Goal: Task Accomplishment & Management: Complete application form

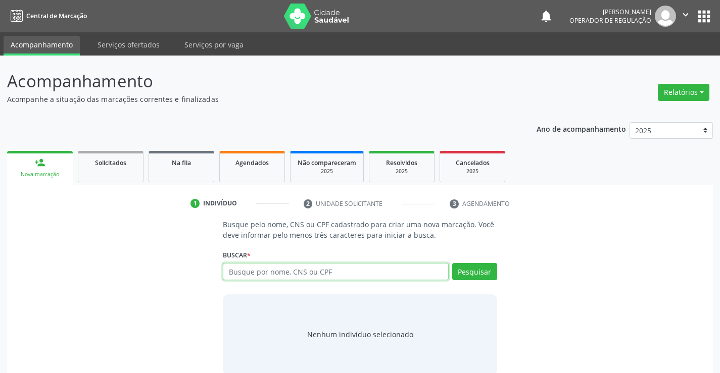
click at [316, 269] on input "text" at bounding box center [335, 271] width 225 height 17
type input "700705915999679"
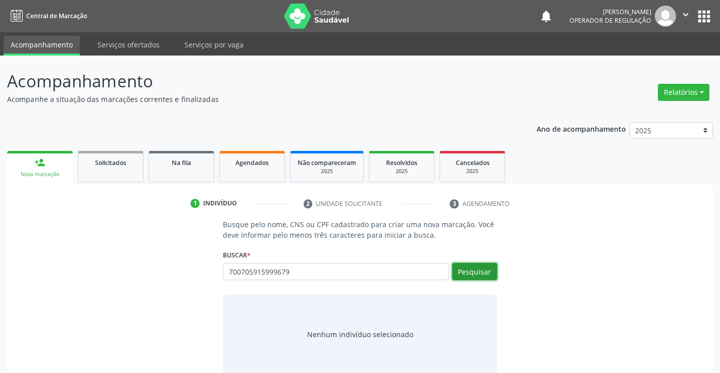
click at [473, 268] on button "Pesquisar" at bounding box center [474, 271] width 45 height 17
type input "700705915999679"
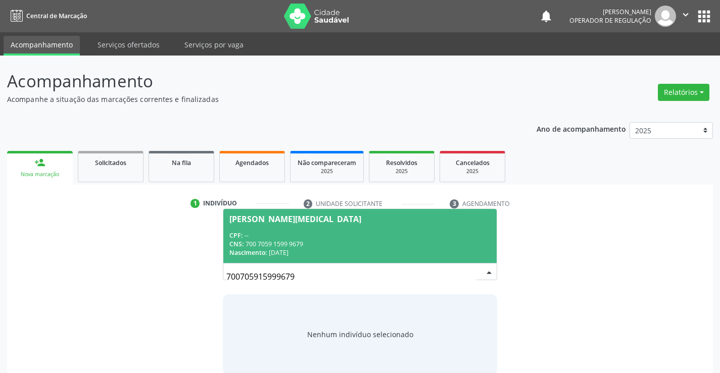
click at [321, 235] on div "CPF: --" at bounding box center [359, 235] width 261 height 9
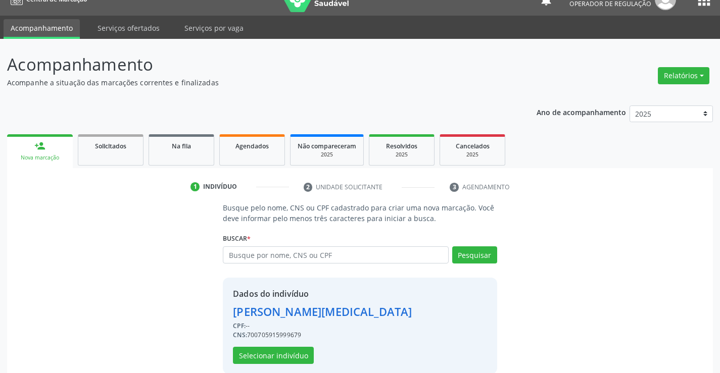
scroll to position [32, 0]
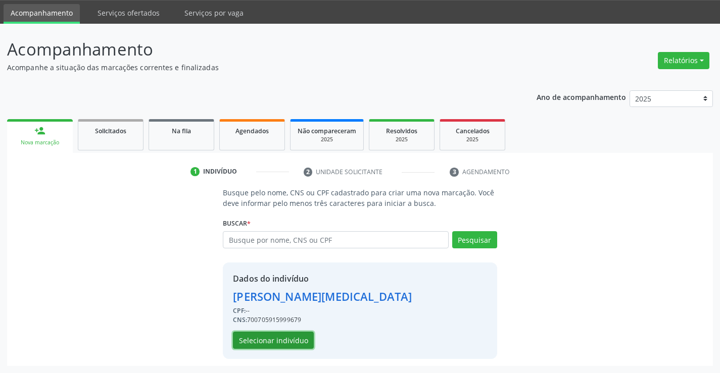
click at [273, 338] on button "Selecionar indivíduo" at bounding box center [273, 340] width 81 height 17
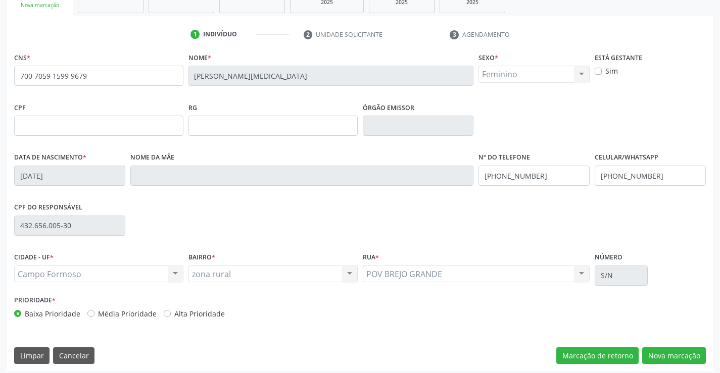
scroll to position [174, 0]
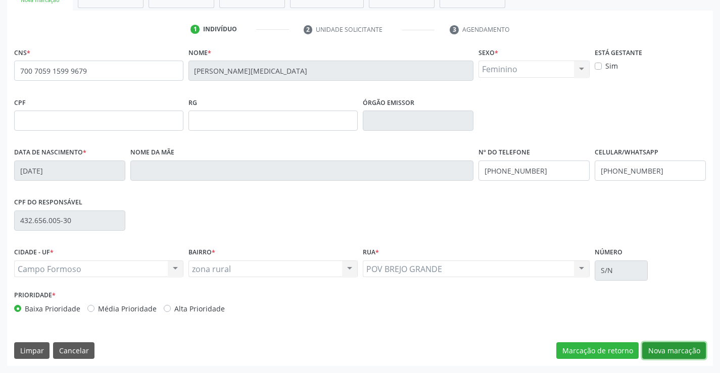
click at [671, 351] on button "Nova marcação" at bounding box center [674, 351] width 64 height 17
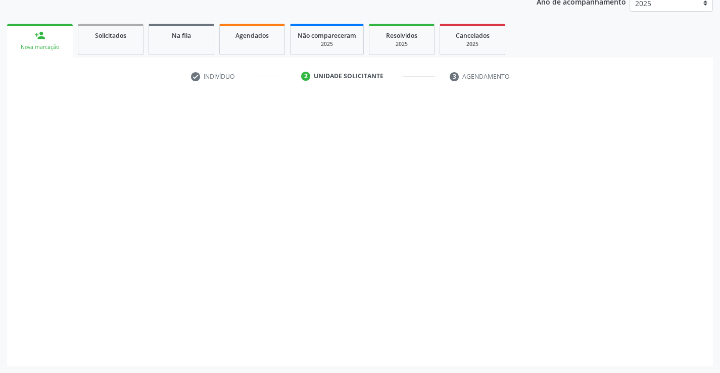
scroll to position [127, 0]
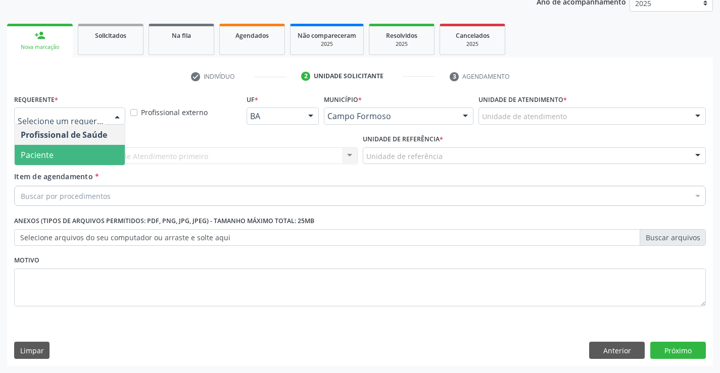
click at [75, 159] on span "Paciente" at bounding box center [70, 155] width 110 height 20
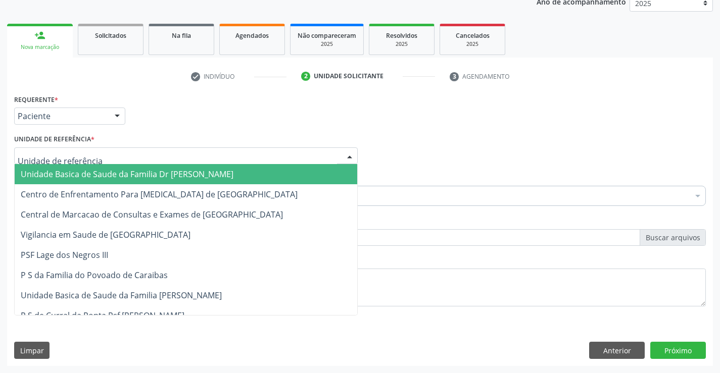
click at [94, 173] on span "Unidade Basica de Saude da Familia Dr [PERSON_NAME]" at bounding box center [127, 174] width 213 height 11
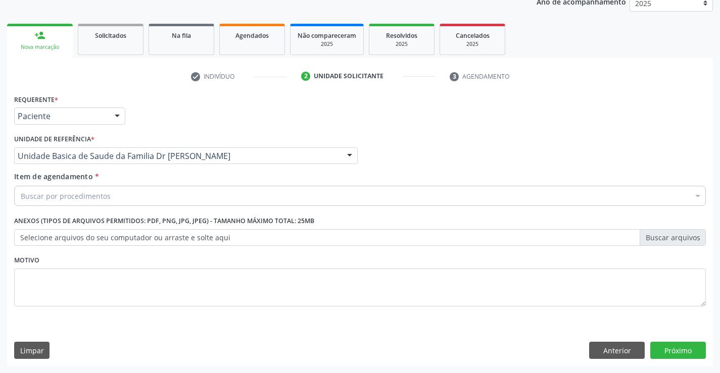
click at [111, 194] on div "Buscar por procedimentos" at bounding box center [360, 196] width 692 height 20
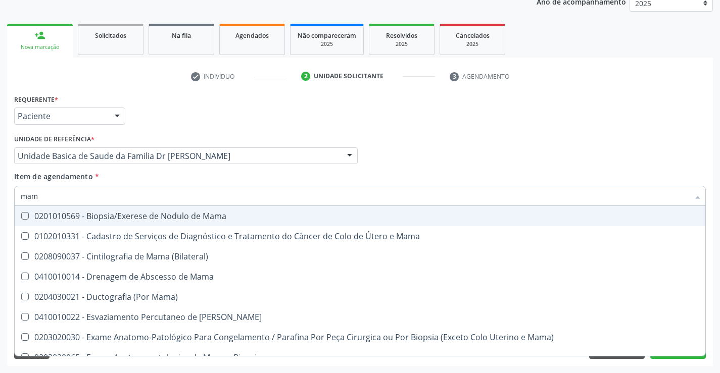
type input "mamo"
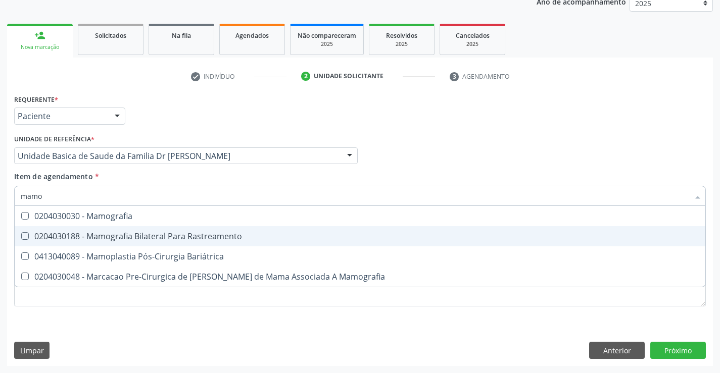
click at [166, 232] on div "0204030188 - Mamografia Bilateral Para Rastreamento" at bounding box center [360, 236] width 679 height 8
checkbox Rastreamento "true"
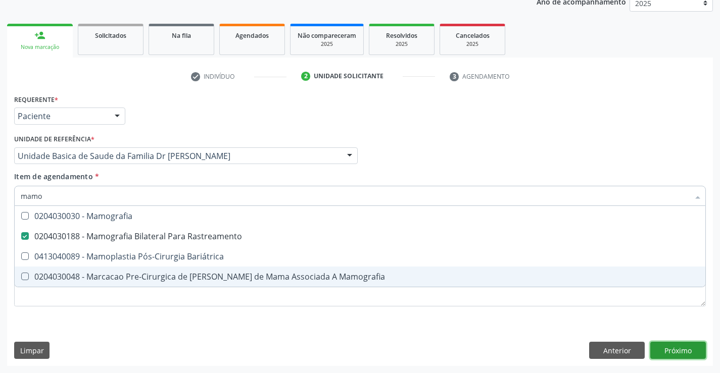
click at [685, 348] on div "Requerente * Paciente Profissional de Saúde Paciente Nenhum resultado encontrad…" at bounding box center [360, 229] width 706 height 274
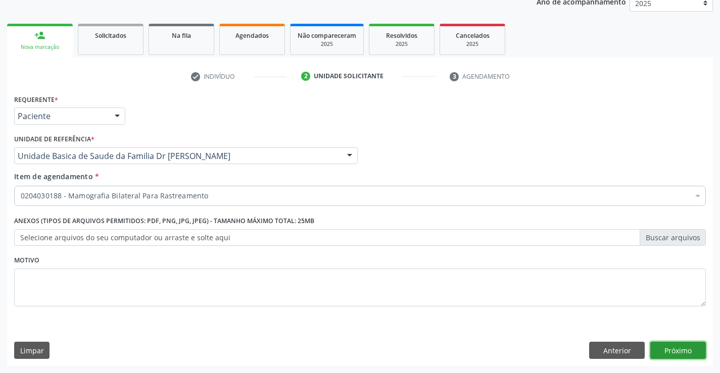
click at [681, 346] on button "Próximo" at bounding box center [678, 350] width 56 height 17
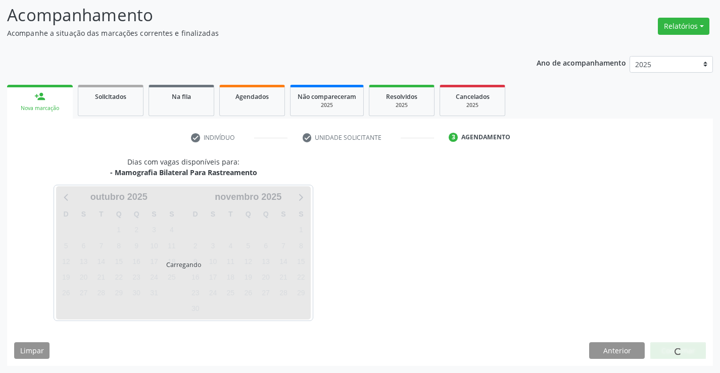
scroll to position [66, 0]
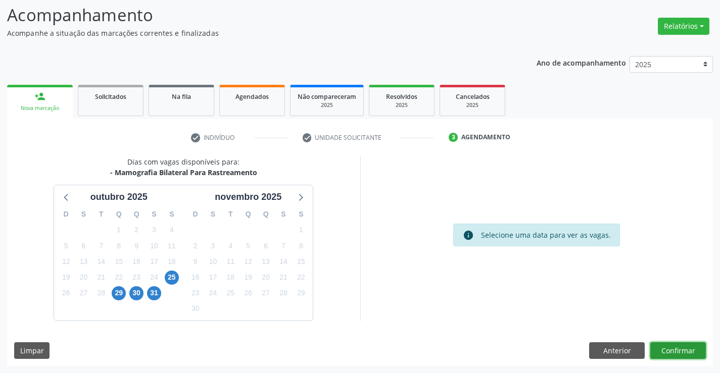
click at [679, 346] on button "Confirmar" at bounding box center [678, 351] width 56 height 17
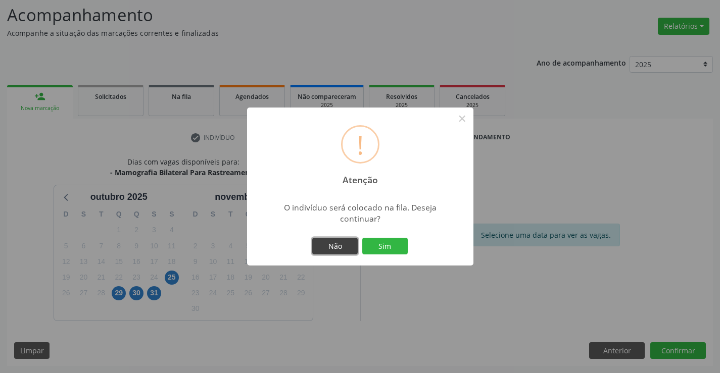
click at [340, 247] on button "Não" at bounding box center [334, 246] width 45 height 17
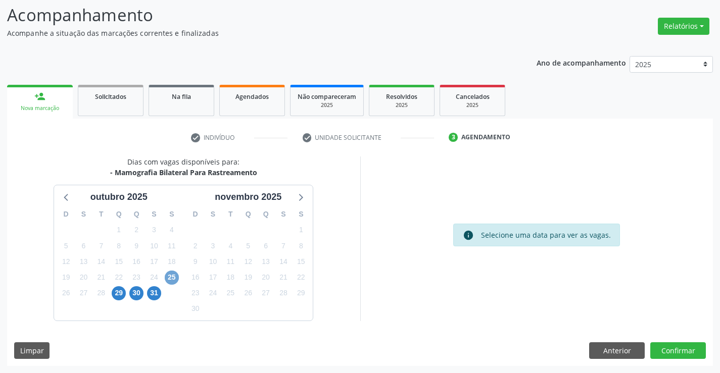
click at [173, 276] on span "25" at bounding box center [172, 278] width 14 height 14
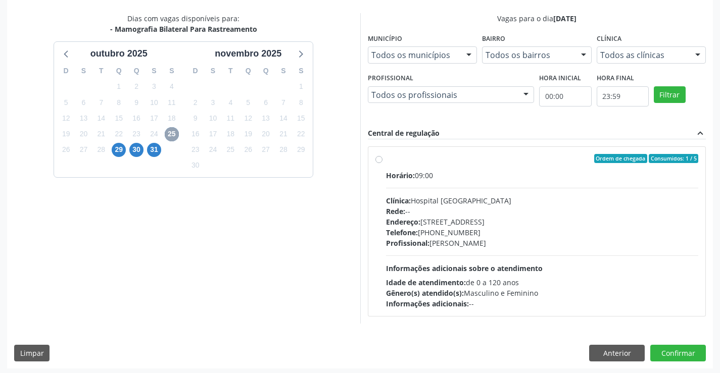
scroll to position [212, 0]
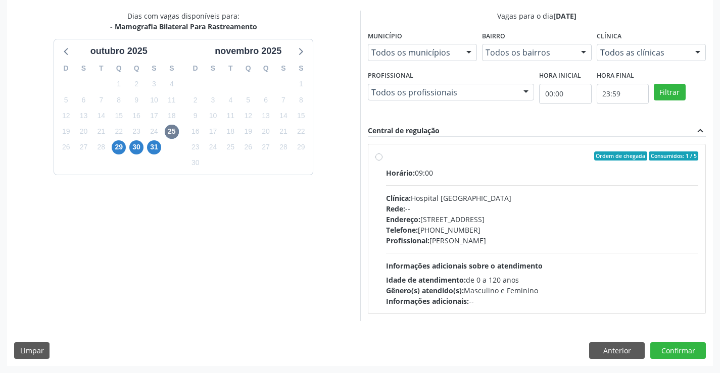
click at [449, 161] on label "Ordem de chegada Consumidos: 1 / 5 Horário: 09:00 Clínica: Hospital [GEOGRAPHIC…" at bounding box center [542, 229] width 313 height 155
click at [383, 161] on input "Ordem de chegada Consumidos: 1 / 5 Horário: 09:00 Clínica: Hospital [GEOGRAPHIC…" at bounding box center [378, 156] width 7 height 9
radio input "true"
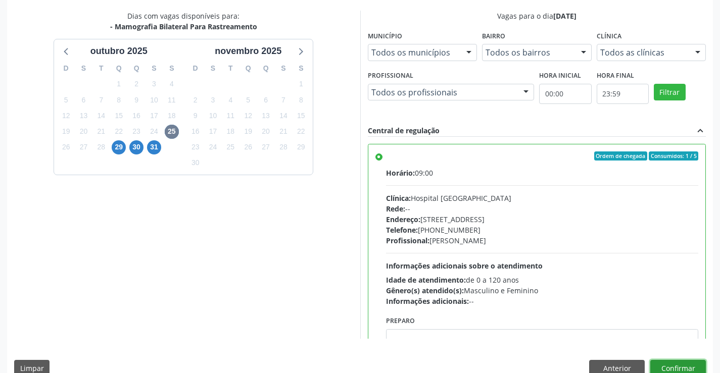
click at [678, 365] on button "Confirmar" at bounding box center [678, 368] width 56 height 17
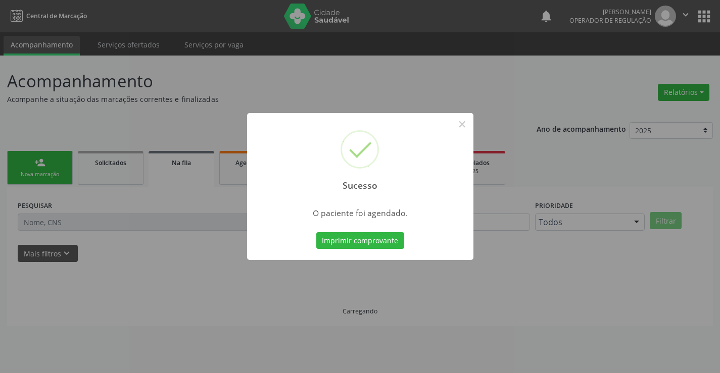
scroll to position [0, 0]
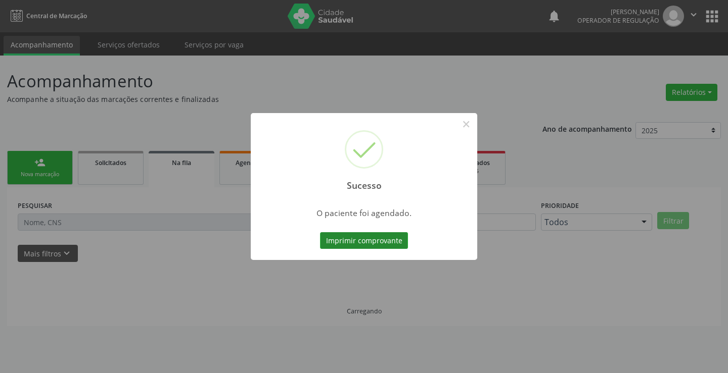
click at [368, 235] on button "Imprimir comprovante" at bounding box center [364, 240] width 88 height 17
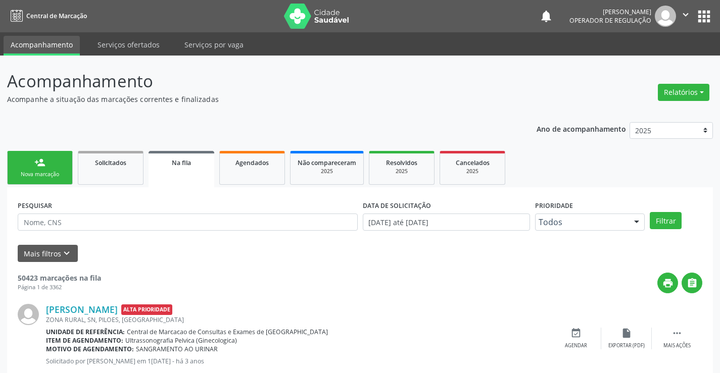
click at [51, 169] on link "person_add Nova marcação" at bounding box center [40, 168] width 66 height 34
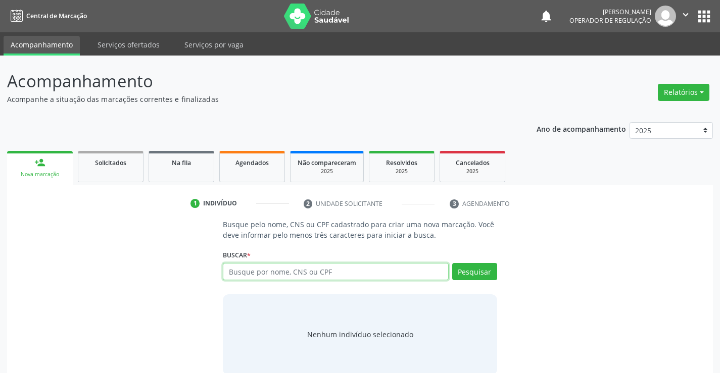
click at [306, 273] on input "text" at bounding box center [335, 271] width 225 height 17
type input "700502315361753"
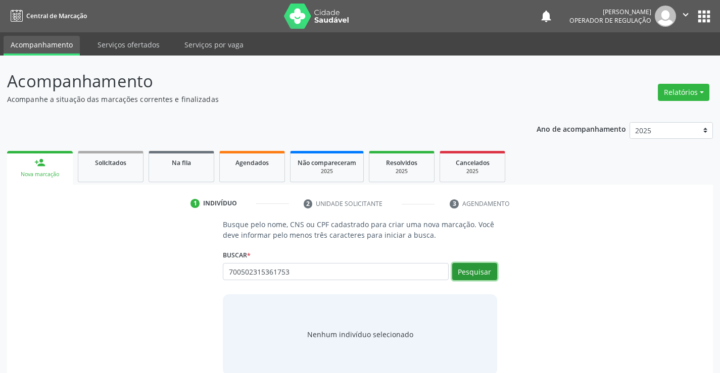
click at [483, 271] on button "Pesquisar" at bounding box center [474, 271] width 45 height 17
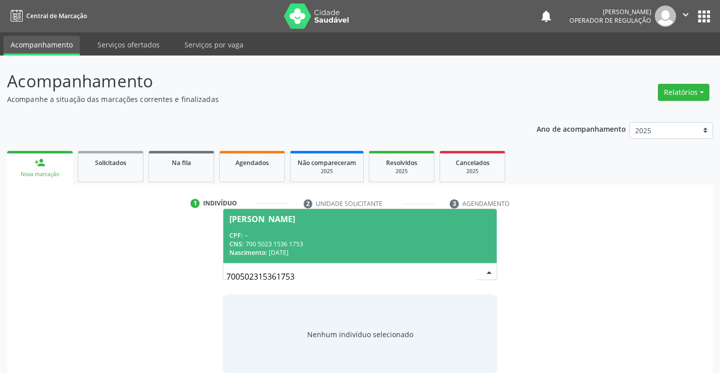
click at [338, 229] on span "[PERSON_NAME] CPF: -- CNS: 700 5023 1536 1753 Nascimento: 10/[DATE]" at bounding box center [359, 236] width 273 height 54
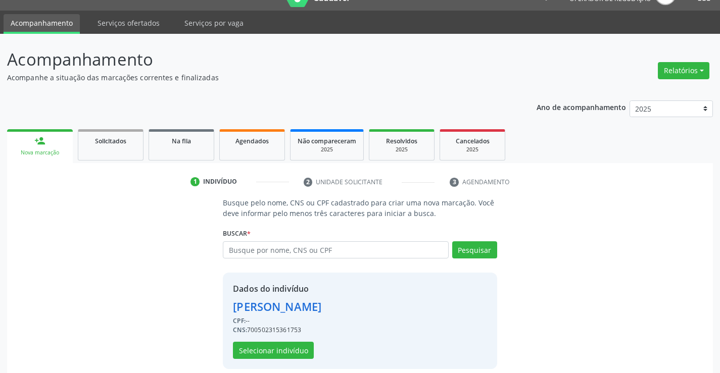
scroll to position [32, 0]
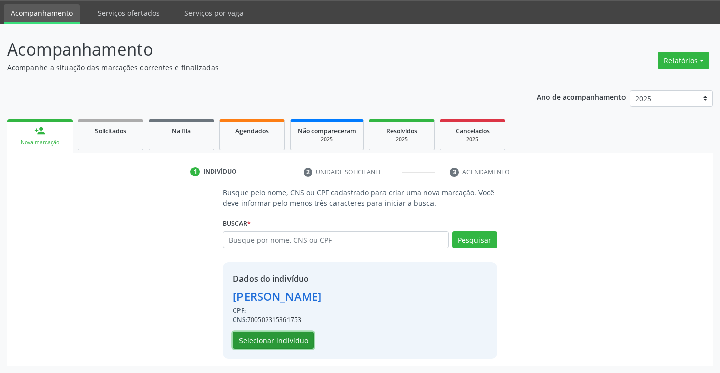
click at [271, 338] on button "Selecionar indivíduo" at bounding box center [273, 340] width 81 height 17
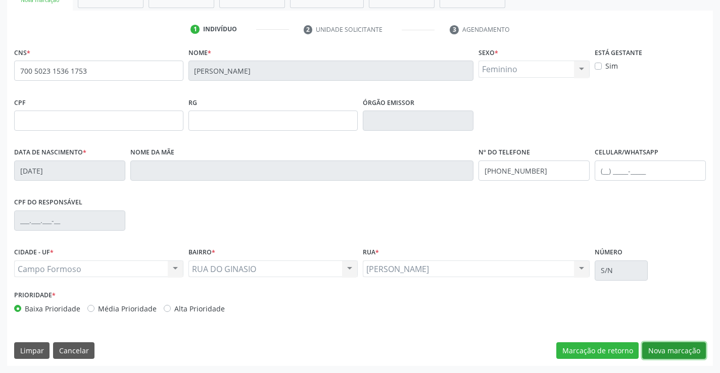
click at [664, 348] on button "Nova marcação" at bounding box center [674, 351] width 64 height 17
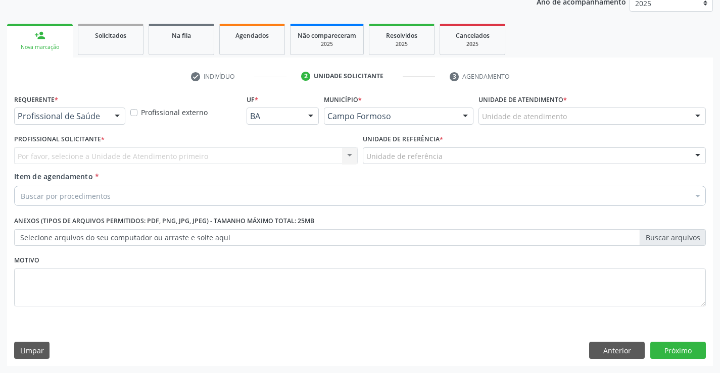
scroll to position [127, 0]
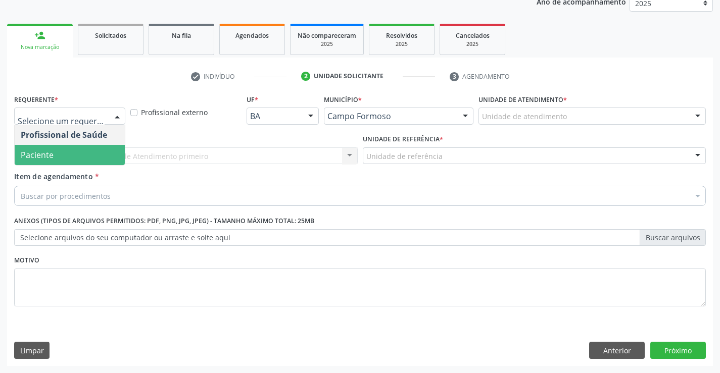
click at [55, 154] on span "Paciente" at bounding box center [70, 155] width 110 height 20
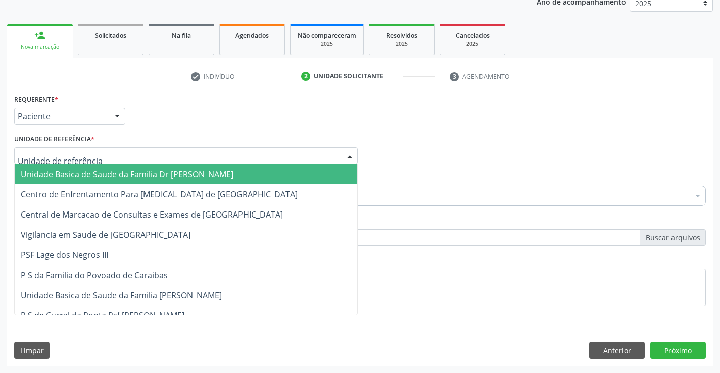
click at [87, 177] on span "Unidade Basica de Saude da Familia Dr [PERSON_NAME]" at bounding box center [127, 174] width 213 height 11
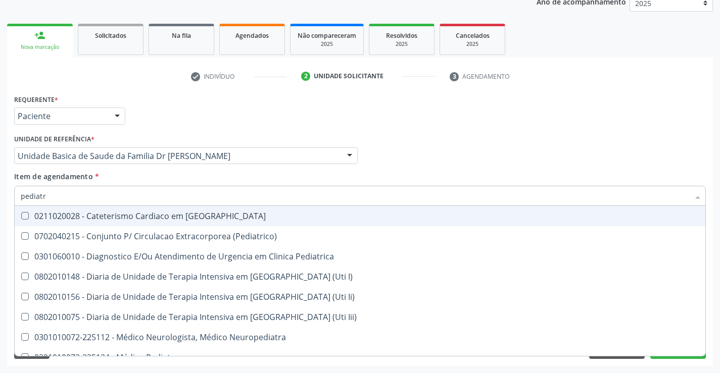
type input "pediatra"
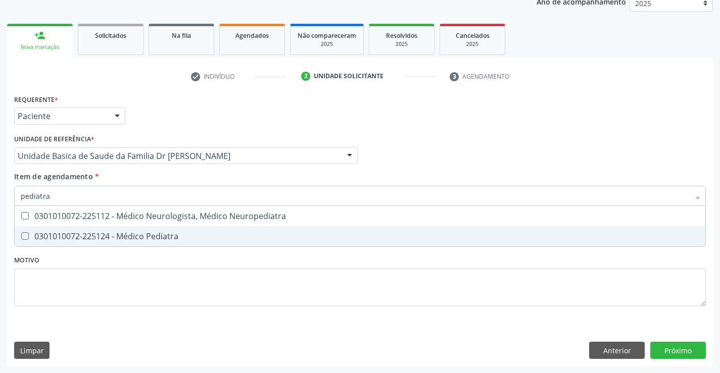
click at [201, 231] on span "0301010072-225124 - Médico Pediatra" at bounding box center [360, 236] width 691 height 20
checkbox Pediatra "true"
click at [679, 353] on div "Requerente * Paciente Profissional de Saúde Paciente Nenhum resultado encontrad…" at bounding box center [360, 229] width 706 height 274
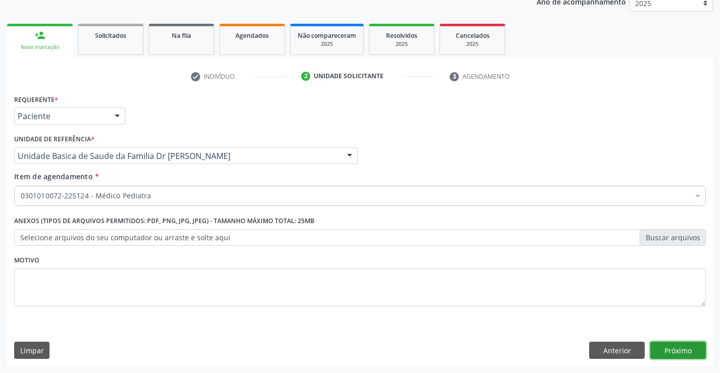
click at [679, 353] on button "Próximo" at bounding box center [678, 350] width 56 height 17
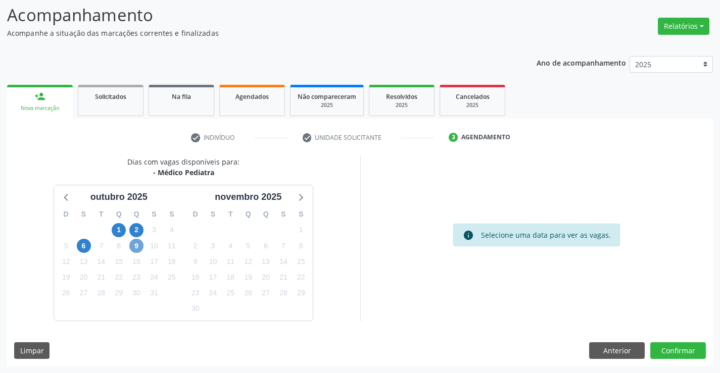
click at [136, 246] on span "9" at bounding box center [136, 246] width 14 height 14
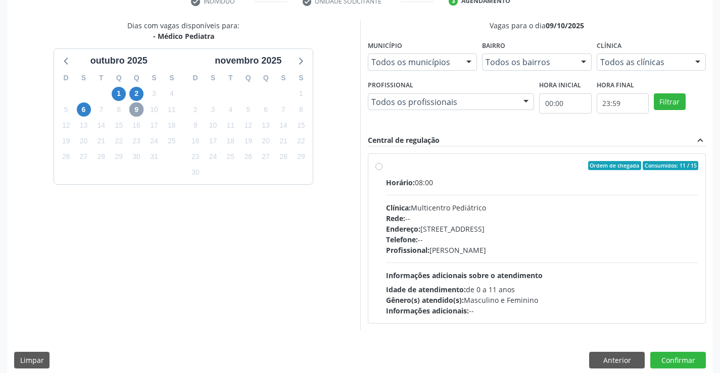
scroll to position [212, 0]
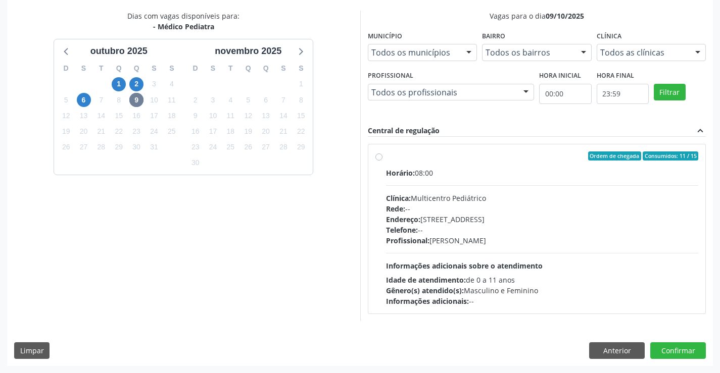
click at [504, 159] on div "Ordem de chegada Consumidos: 11 / 15" at bounding box center [542, 156] width 313 height 9
click at [383, 159] on input "Ordem de chegada Consumidos: 11 / 15 Horário: 08:00 Clínica: Multicentro Pediát…" at bounding box center [378, 156] width 7 height 9
radio input "true"
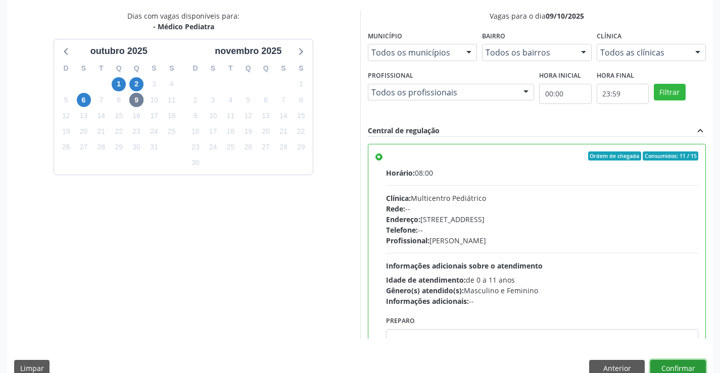
click at [673, 364] on button "Confirmar" at bounding box center [678, 368] width 56 height 17
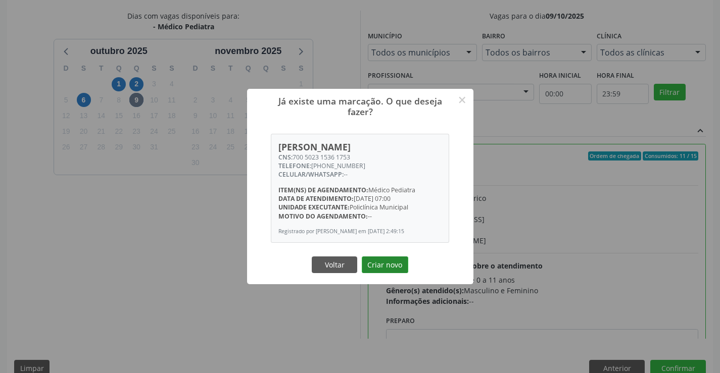
click at [376, 263] on button "Criar novo" at bounding box center [385, 265] width 46 height 17
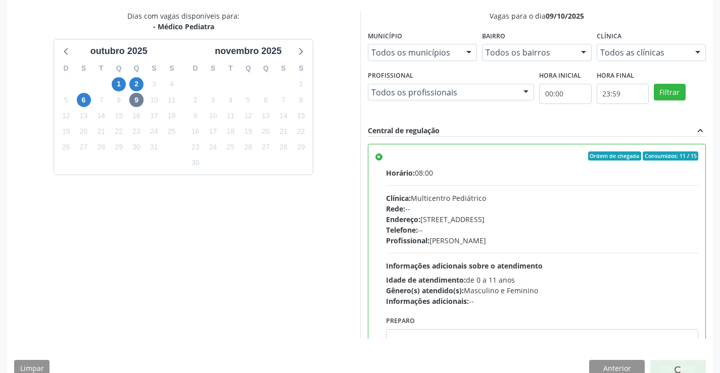
scroll to position [0, 0]
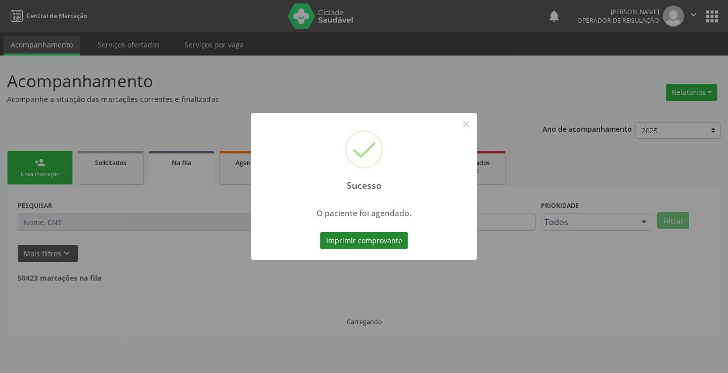
click at [376, 239] on button "Imprimir comprovante" at bounding box center [364, 240] width 88 height 17
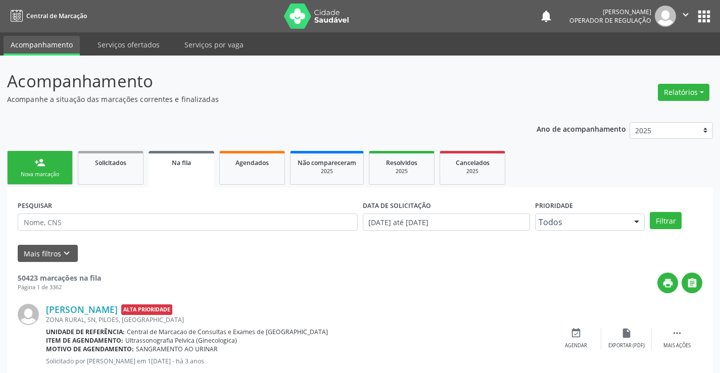
click at [53, 169] on link "person_add Nova marcação" at bounding box center [40, 168] width 66 height 34
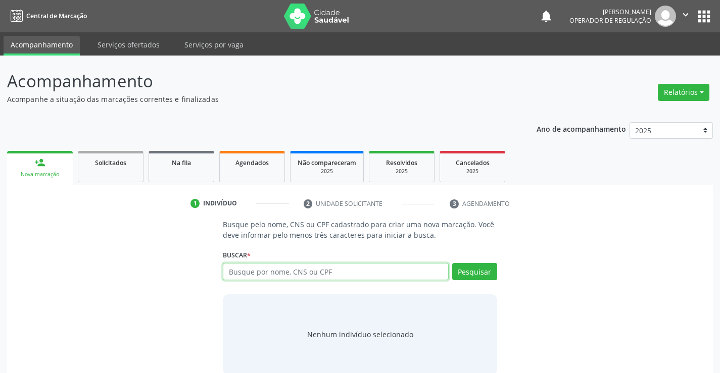
click at [351, 271] on input "text" at bounding box center [335, 271] width 225 height 17
type input "706803241296322"
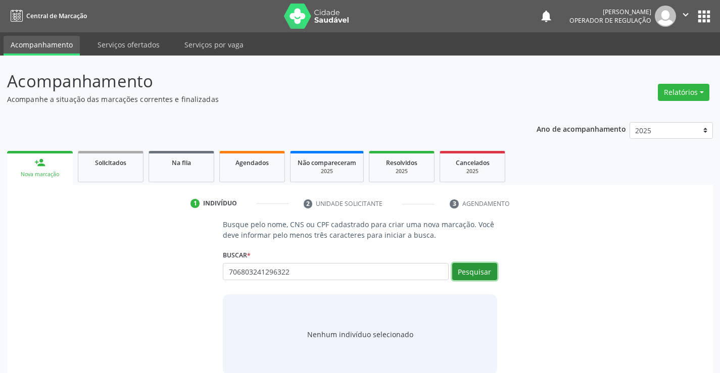
click at [475, 270] on button "Pesquisar" at bounding box center [474, 271] width 45 height 17
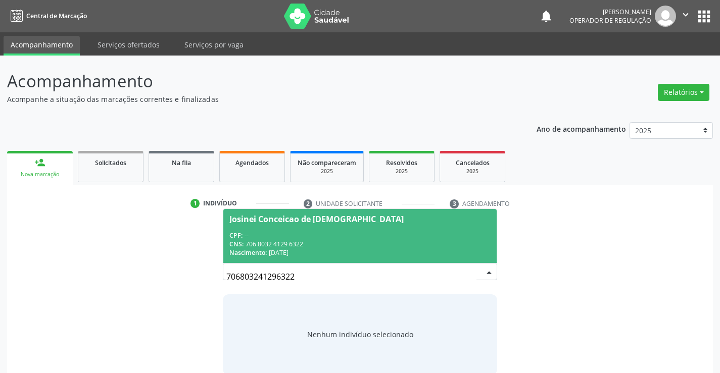
click at [321, 237] on div "CPF: --" at bounding box center [359, 235] width 261 height 9
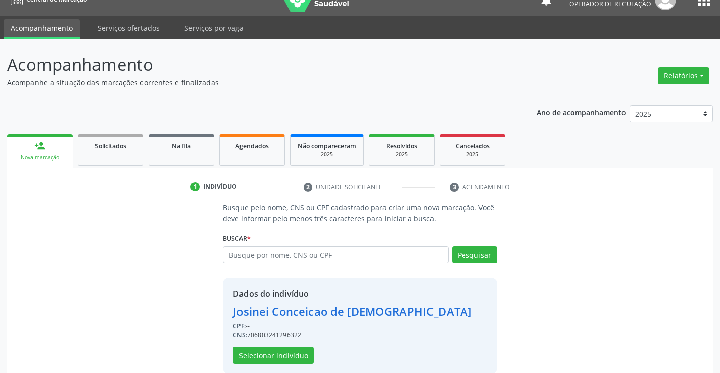
scroll to position [32, 0]
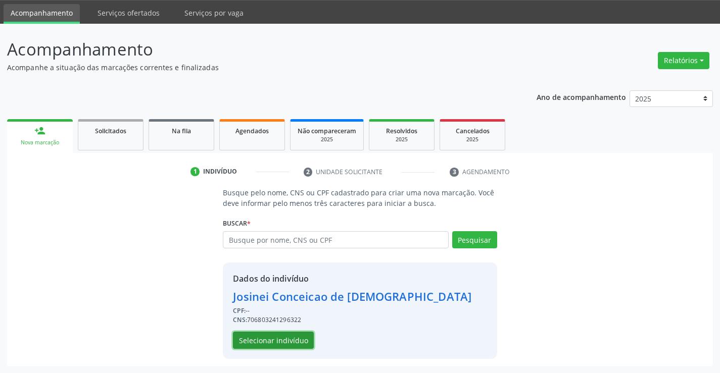
click at [261, 336] on button "Selecionar indivíduo" at bounding box center [273, 340] width 81 height 17
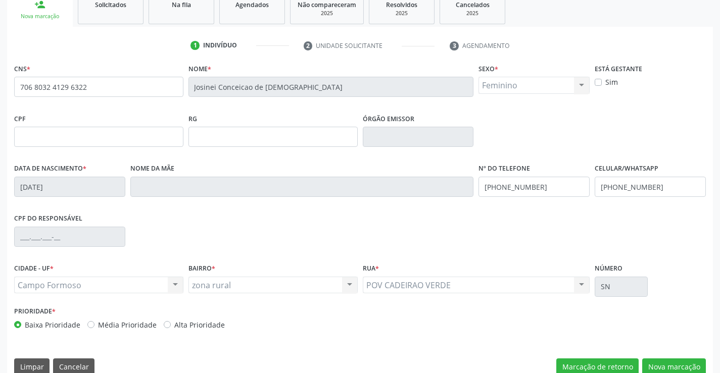
scroll to position [174, 0]
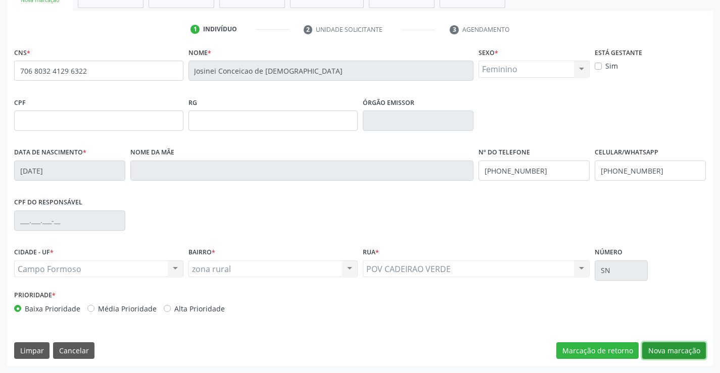
click at [680, 346] on button "Nova marcação" at bounding box center [674, 351] width 64 height 17
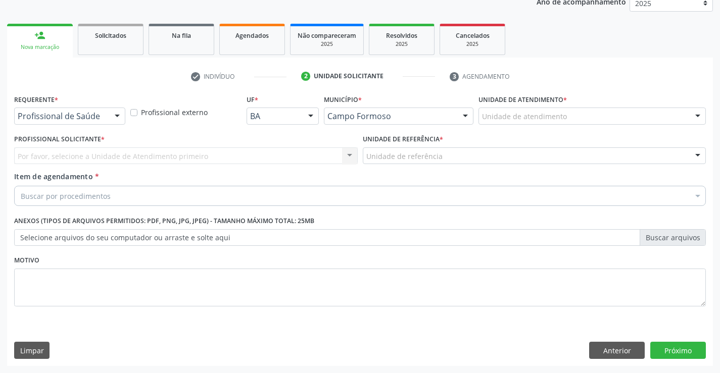
scroll to position [127, 0]
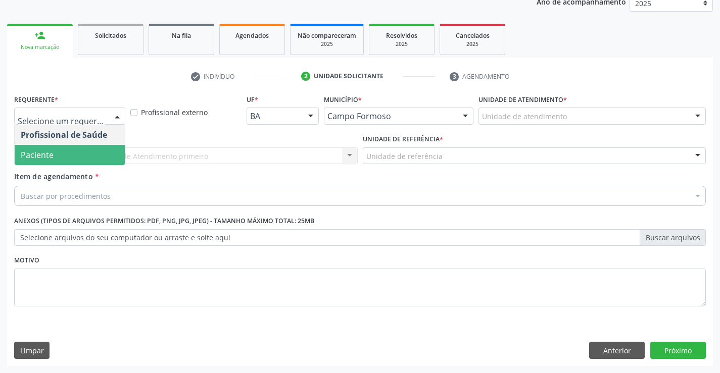
click at [57, 152] on span "Paciente" at bounding box center [70, 155] width 110 height 20
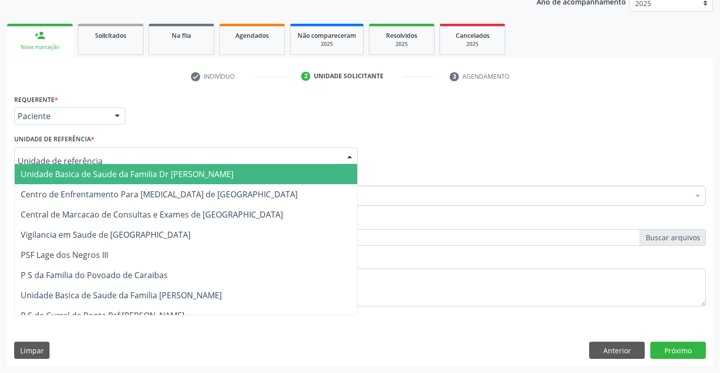
click at [66, 166] on span "Unidade Basica de Saude da Familia Dr [PERSON_NAME]" at bounding box center [186, 174] width 343 height 20
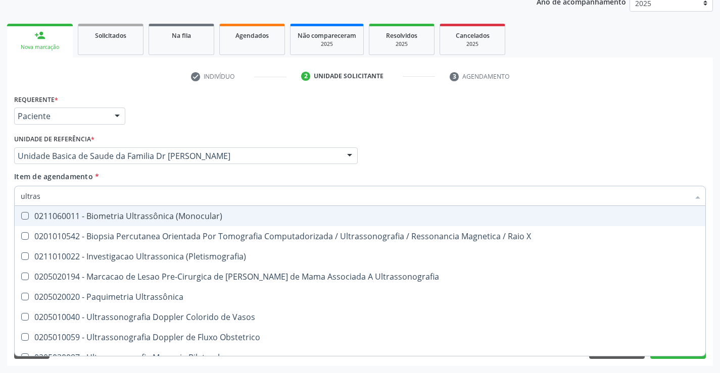
type input "ultrass"
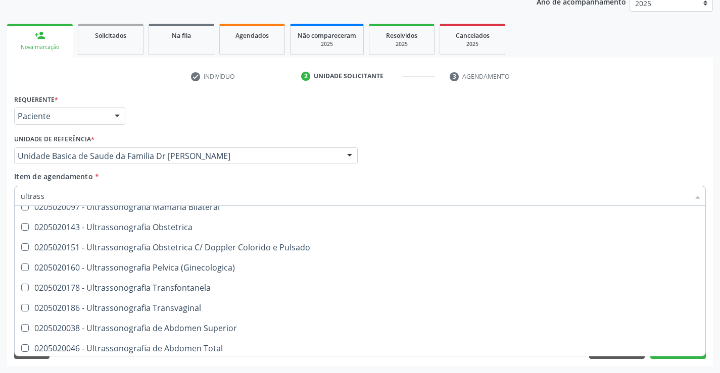
scroll to position [152, 0]
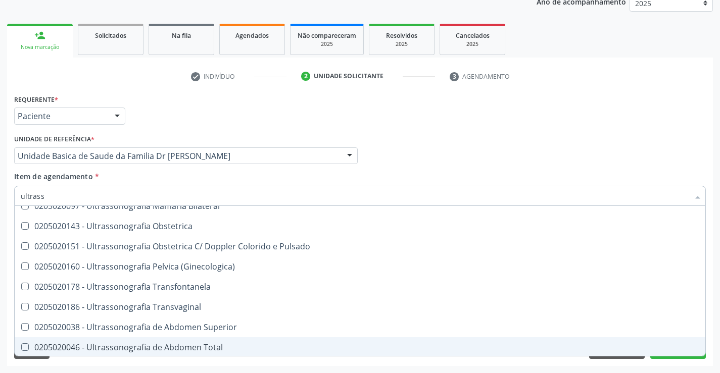
click at [234, 346] on div "0205020046 - Ultrassonografia de Abdomen Total" at bounding box center [360, 348] width 679 height 8
checkbox Total "true"
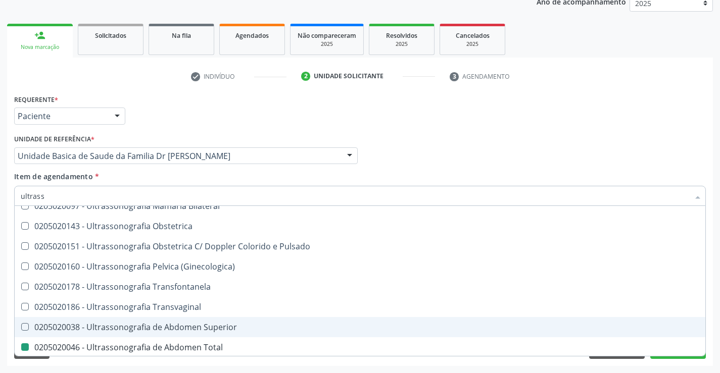
click at [710, 325] on div "Requerente * Paciente Profissional de Saúde Paciente Nenhum resultado encontrad…" at bounding box center [360, 229] width 706 height 274
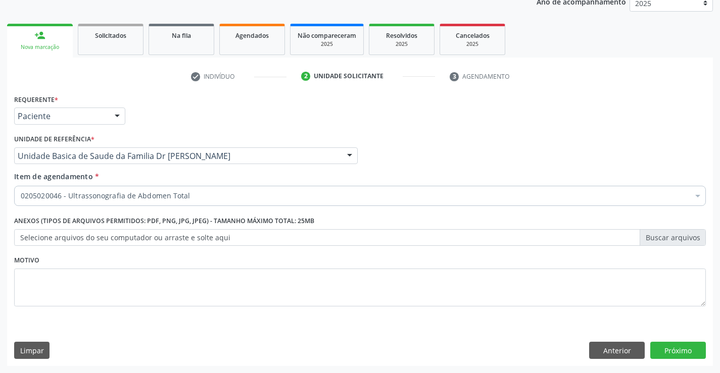
scroll to position [0, 0]
click at [685, 354] on button "Próximo" at bounding box center [678, 350] width 56 height 17
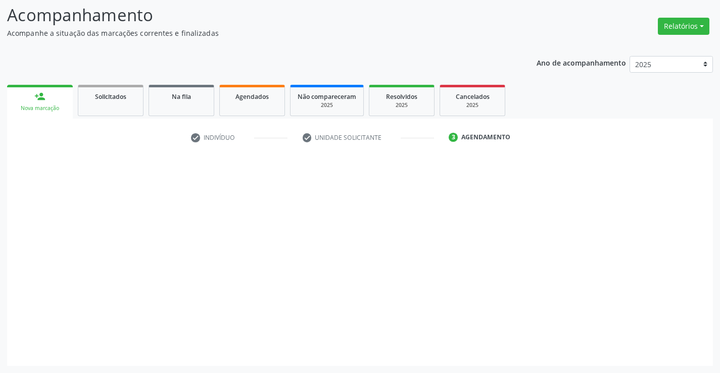
scroll to position [66, 0]
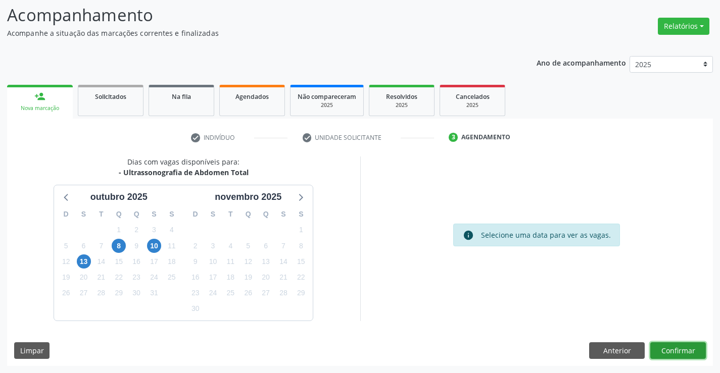
click at [685, 354] on button "Confirmar" at bounding box center [678, 351] width 56 height 17
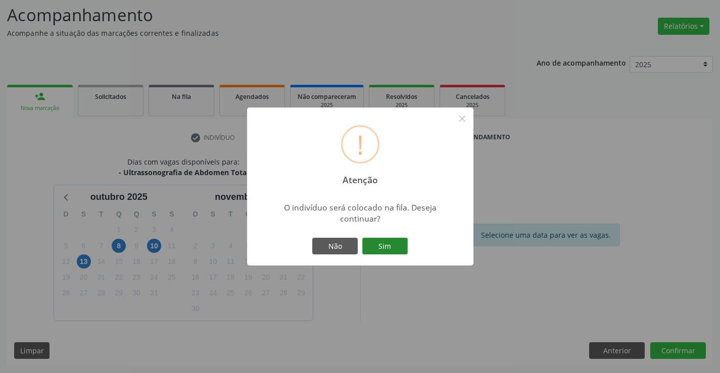
click at [384, 244] on button "Sim" at bounding box center [384, 246] width 45 height 17
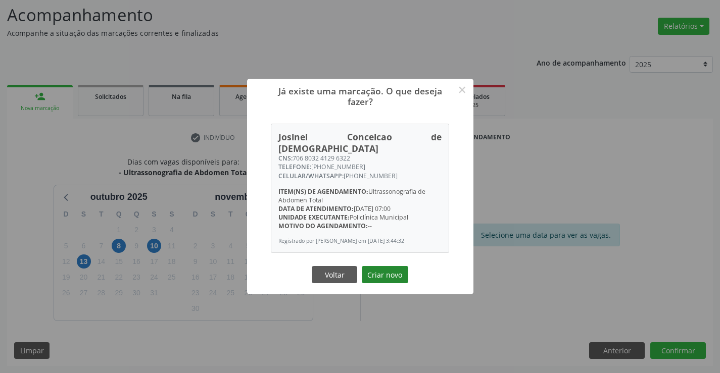
click at [381, 276] on button "Criar novo" at bounding box center [385, 274] width 46 height 17
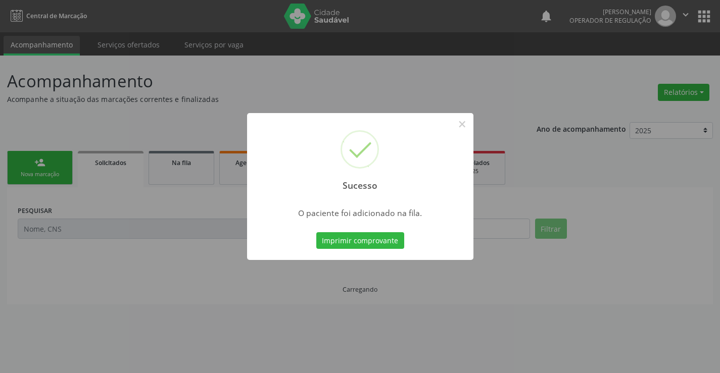
scroll to position [0, 0]
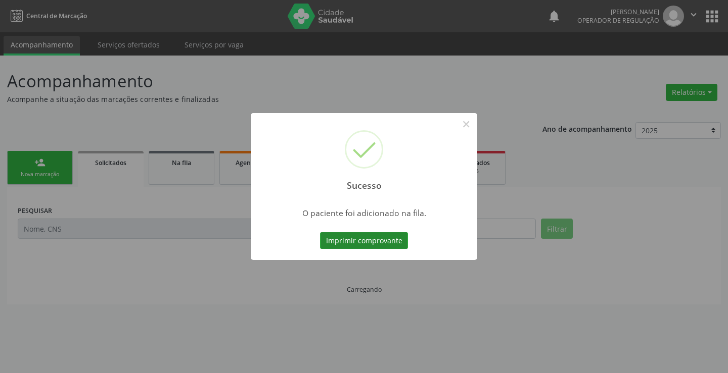
click at [375, 240] on button "Imprimir comprovante" at bounding box center [364, 240] width 88 height 17
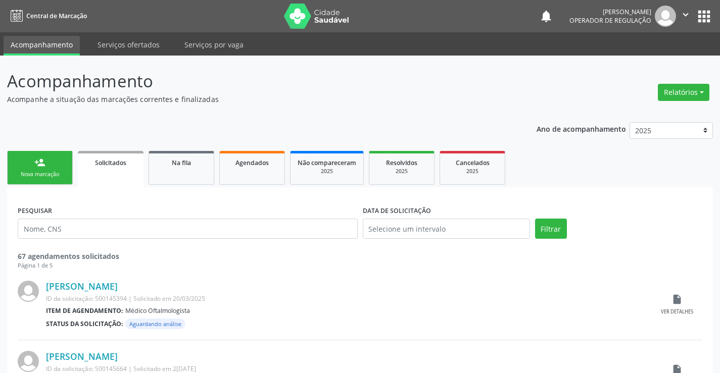
click at [40, 174] on div "Nova marcação" at bounding box center [40, 175] width 51 height 8
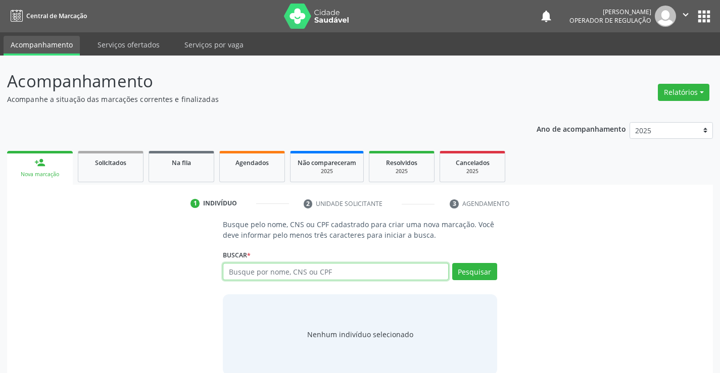
click at [353, 268] on input "text" at bounding box center [335, 271] width 225 height 17
type input "706806720642126"
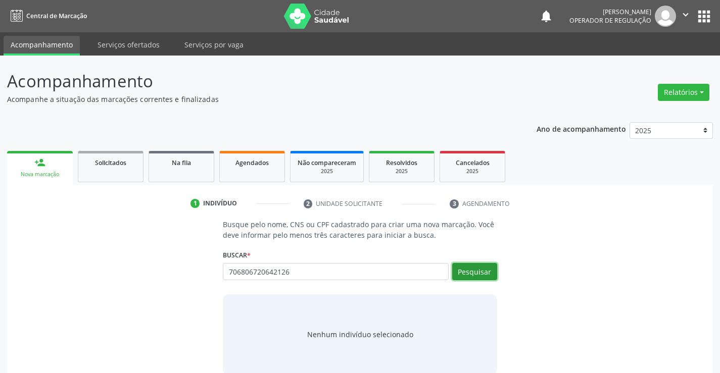
click at [467, 270] on button "Pesquisar" at bounding box center [474, 271] width 45 height 17
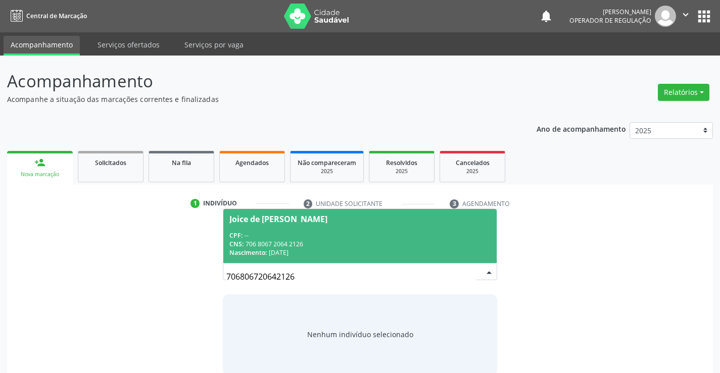
click at [315, 227] on span "Joice de [PERSON_NAME] CPF: -- CNS: 706 8067 2064 2126 Nascimento: 0[DATE]" at bounding box center [359, 236] width 273 height 54
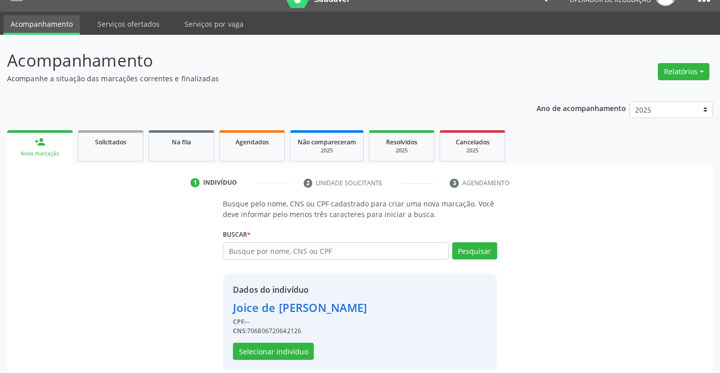
scroll to position [32, 0]
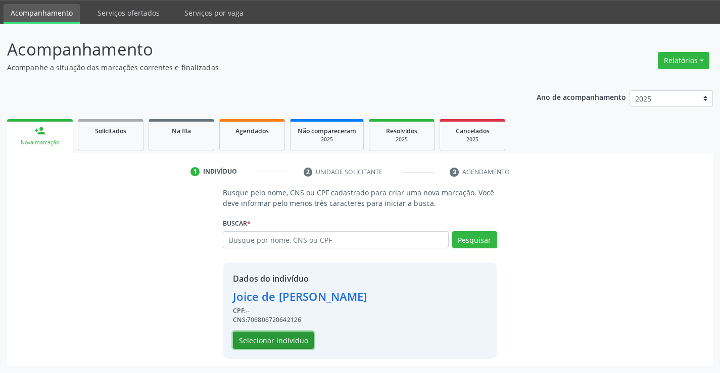
click at [268, 337] on button "Selecionar indivíduo" at bounding box center [273, 340] width 81 height 17
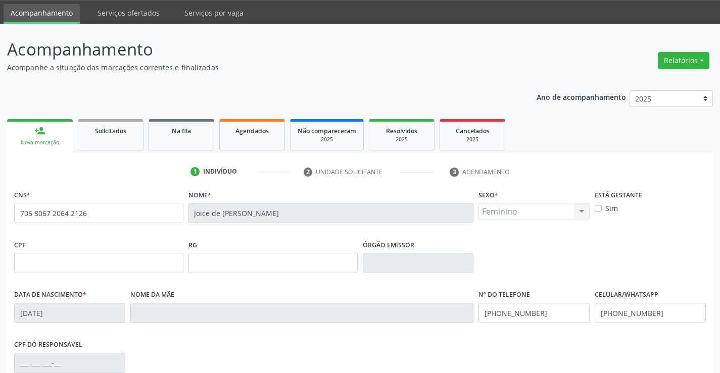
scroll to position [174, 0]
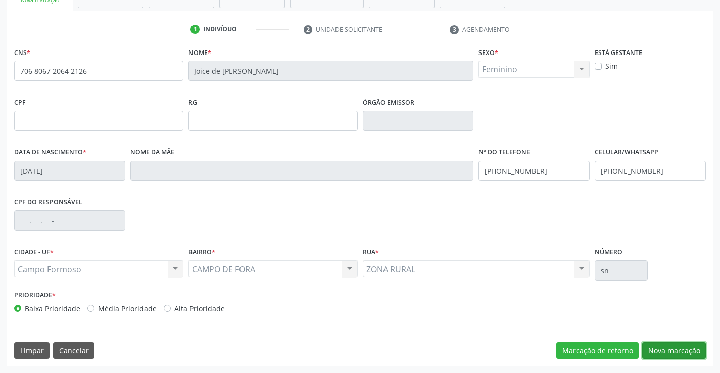
click at [665, 350] on button "Nova marcação" at bounding box center [674, 351] width 64 height 17
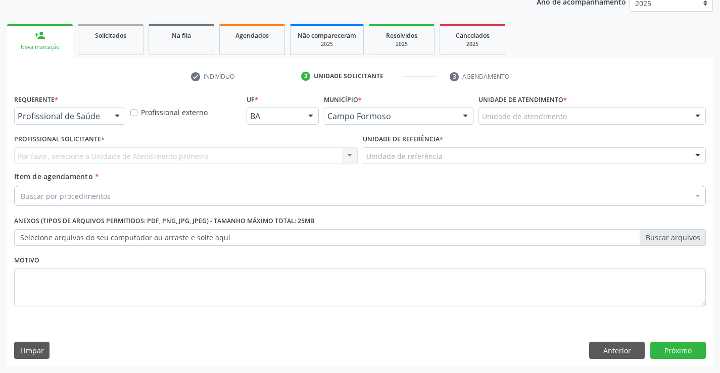
scroll to position [127, 0]
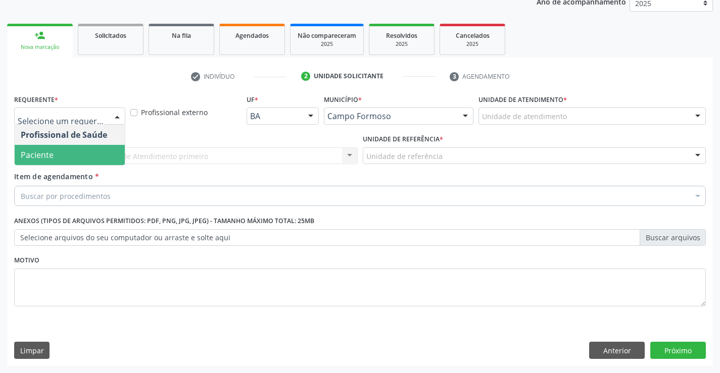
click at [66, 157] on span "Paciente" at bounding box center [70, 155] width 110 height 20
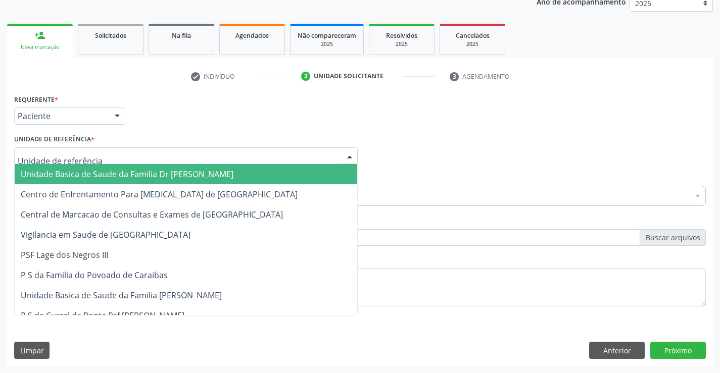
click at [73, 172] on span "Unidade Basica de Saude da Familia Dr [PERSON_NAME]" at bounding box center [127, 174] width 213 height 11
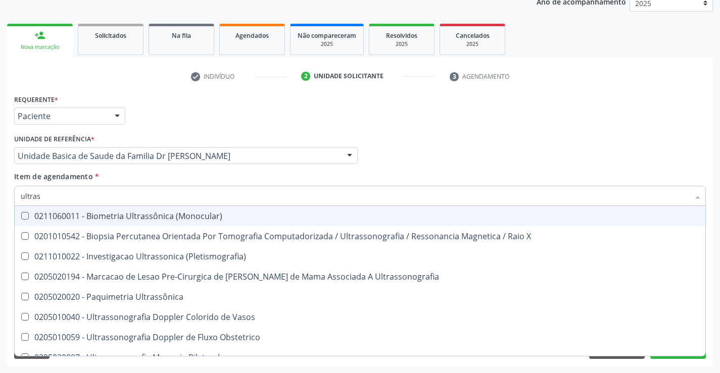
type input "ultrass"
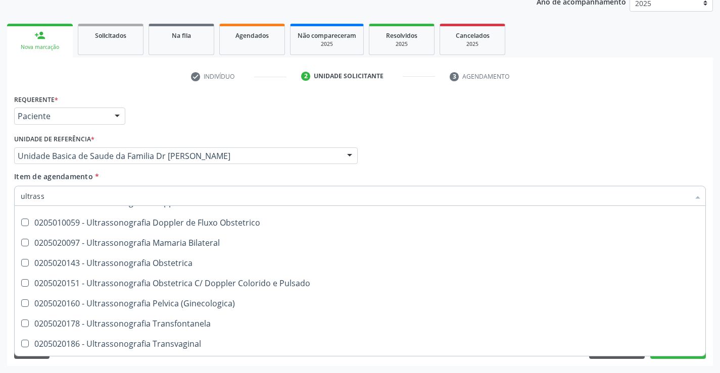
scroll to position [152, 0]
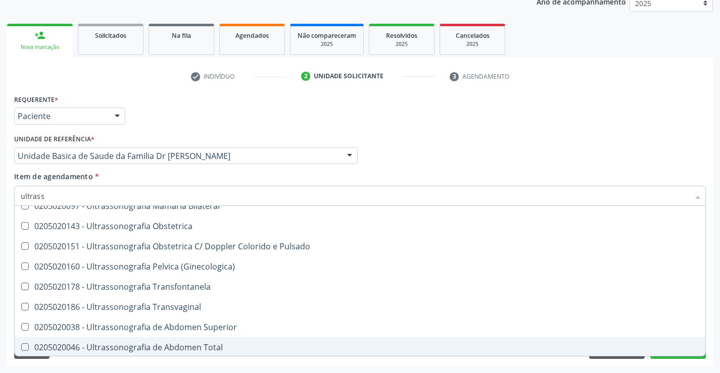
click at [222, 345] on div "0205020046 - Ultrassonografia de Abdomen Total" at bounding box center [360, 348] width 679 height 8
checkbox Total "true"
click at [712, 343] on div "Requerente * Paciente Profissional de Saúde Paciente Nenhum resultado encontrad…" at bounding box center [360, 229] width 706 height 274
checkbox X "true"
checkbox Total "false"
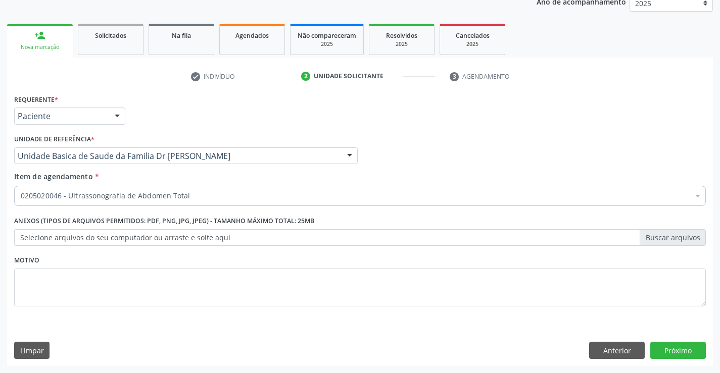
scroll to position [0, 0]
click at [675, 347] on button "Próximo" at bounding box center [678, 350] width 56 height 17
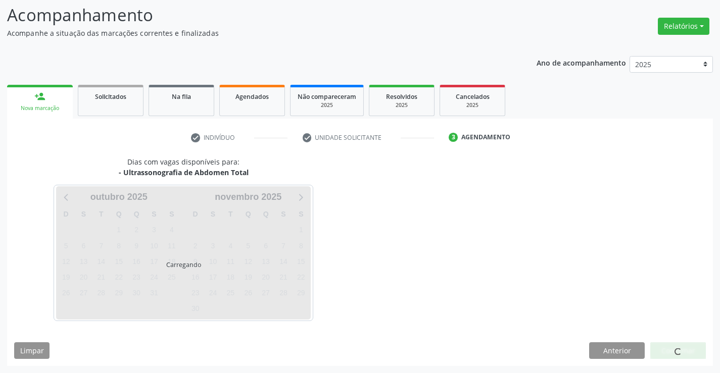
scroll to position [66, 0]
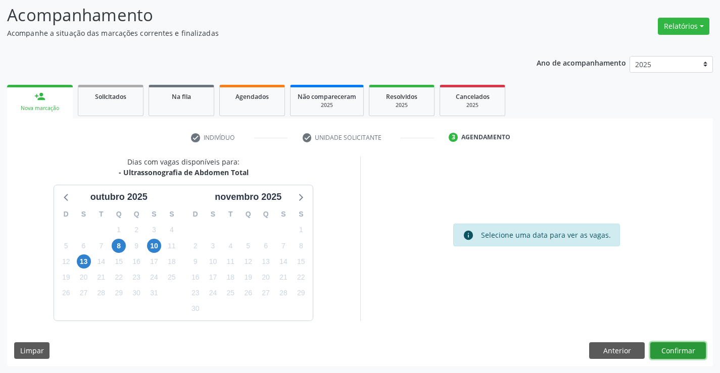
click at [675, 347] on button "Confirmar" at bounding box center [678, 351] width 56 height 17
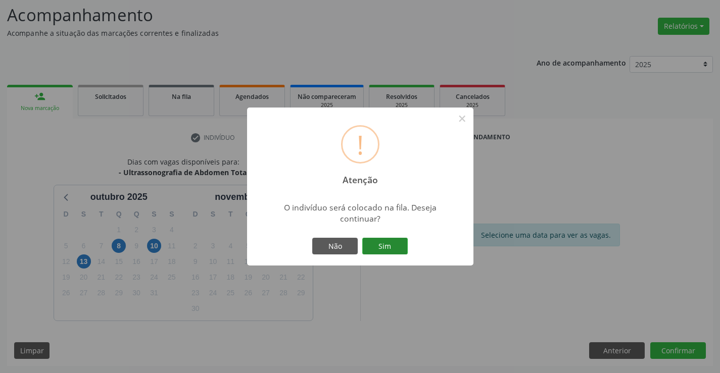
click at [389, 243] on button "Sim" at bounding box center [384, 246] width 45 height 17
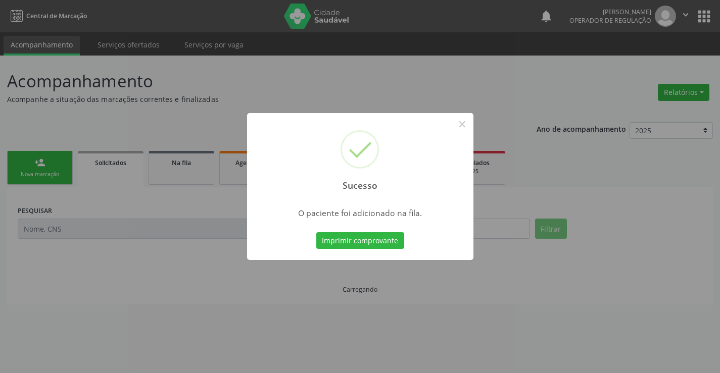
scroll to position [0, 0]
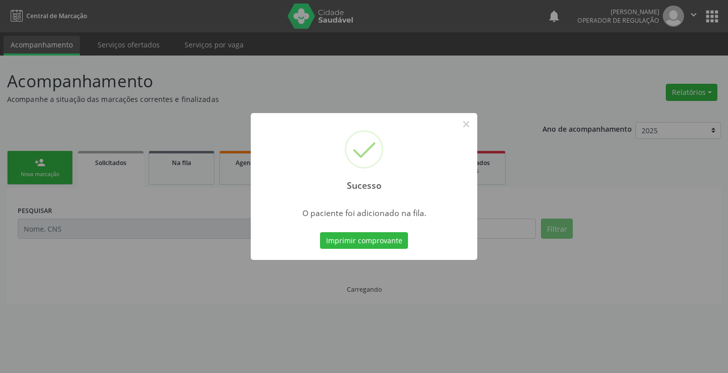
click at [389, 243] on button "Imprimir comprovante" at bounding box center [364, 240] width 88 height 17
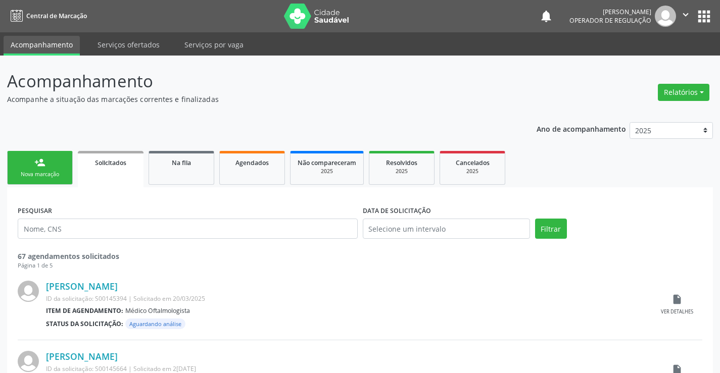
click at [45, 175] on div "Nova marcação" at bounding box center [40, 175] width 51 height 8
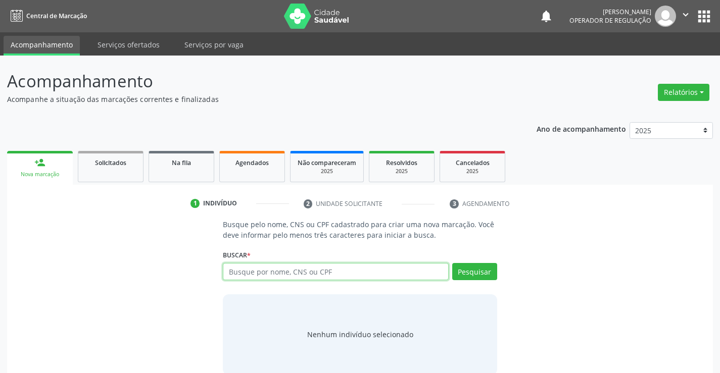
click at [330, 273] on input "text" at bounding box center [335, 271] width 225 height 17
type input "704802519903740"
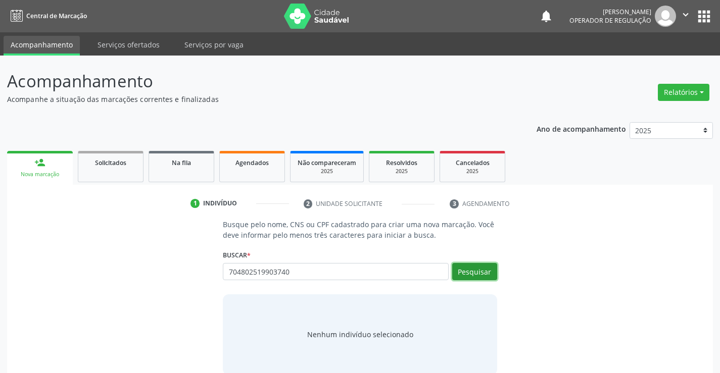
click at [477, 272] on button "Pesquisar" at bounding box center [474, 271] width 45 height 17
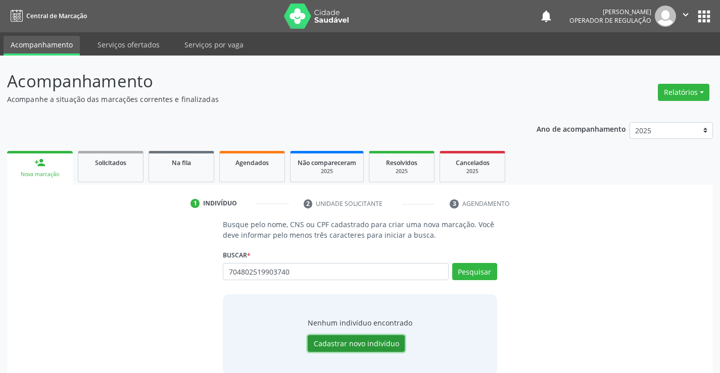
click at [356, 342] on button "Cadastrar novo indivíduo" at bounding box center [356, 344] width 97 height 17
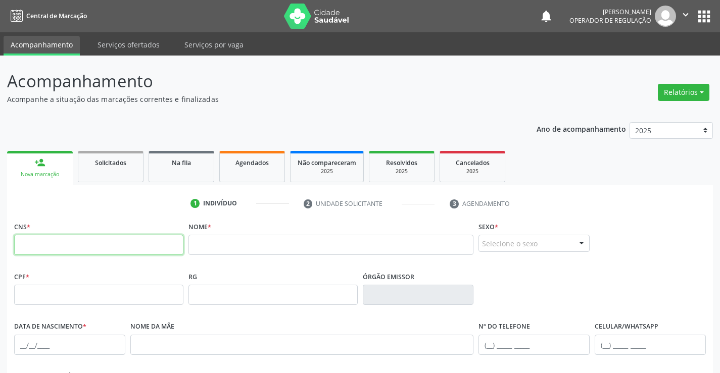
click at [61, 245] on input "text" at bounding box center [98, 245] width 169 height 20
type input "704 8025 1990 3740"
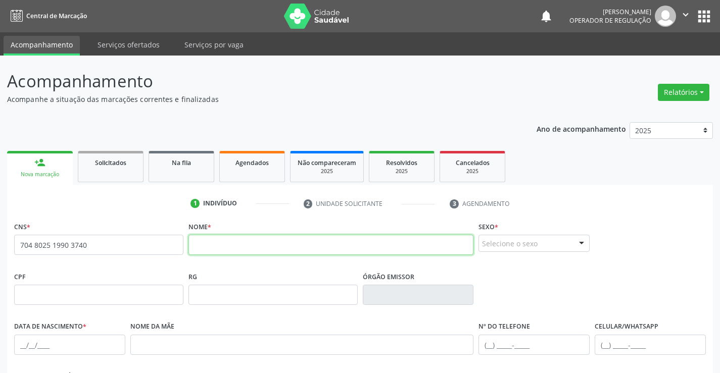
click at [211, 246] on input "text" at bounding box center [330, 245] width 285 height 20
type input "JOSENICE DE [PERSON_NAME]"
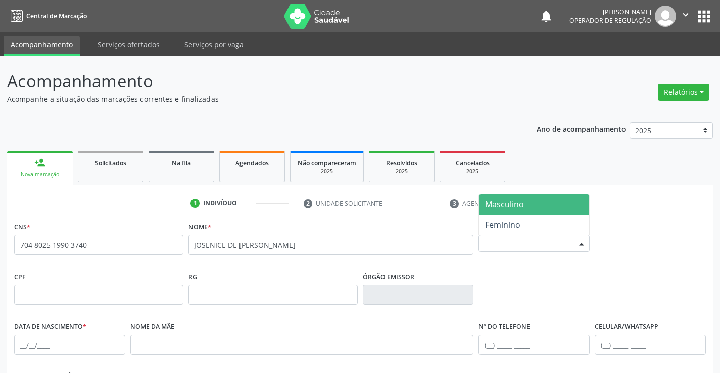
click at [541, 242] on div "Selecione o sexo" at bounding box center [534, 243] width 111 height 17
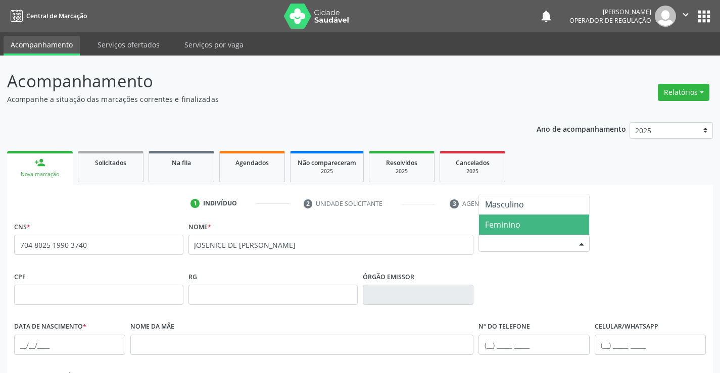
click at [525, 226] on span "Feminino" at bounding box center [534, 225] width 110 height 20
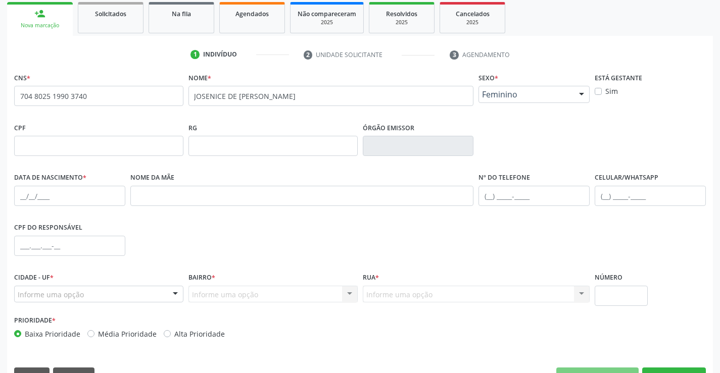
scroll to position [174, 0]
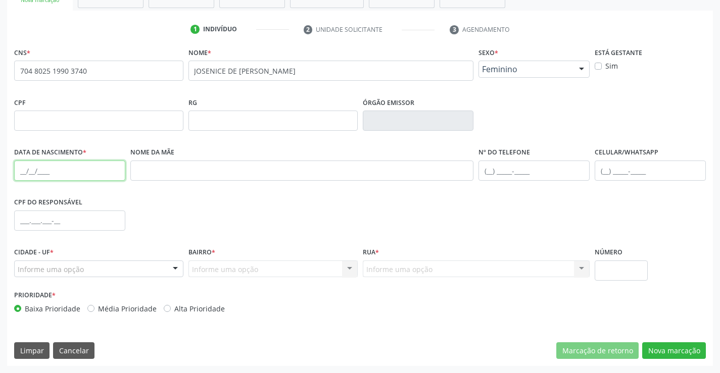
click at [99, 174] on input "text" at bounding box center [69, 171] width 111 height 20
type input "[DATE]"
click at [615, 166] on input "text" at bounding box center [650, 171] width 111 height 20
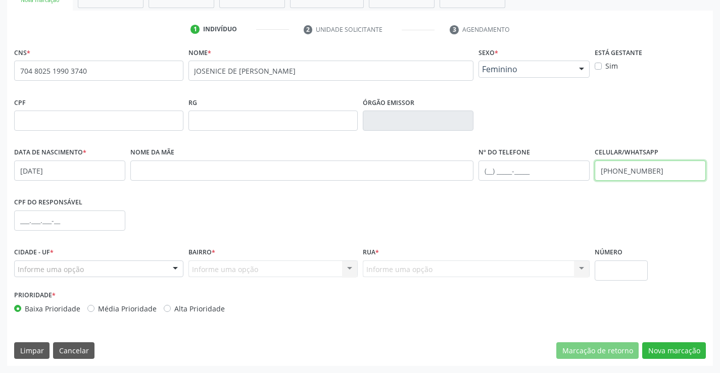
type input "[PHONE_NUMBER]"
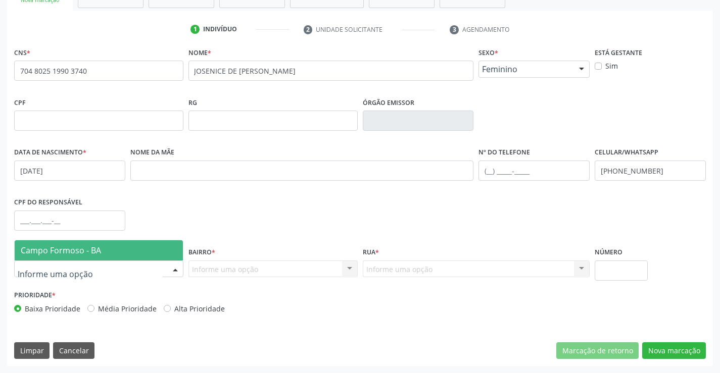
click at [100, 264] on div at bounding box center [98, 269] width 169 height 17
click at [110, 251] on span "Campo Formoso - BA" at bounding box center [99, 251] width 168 height 20
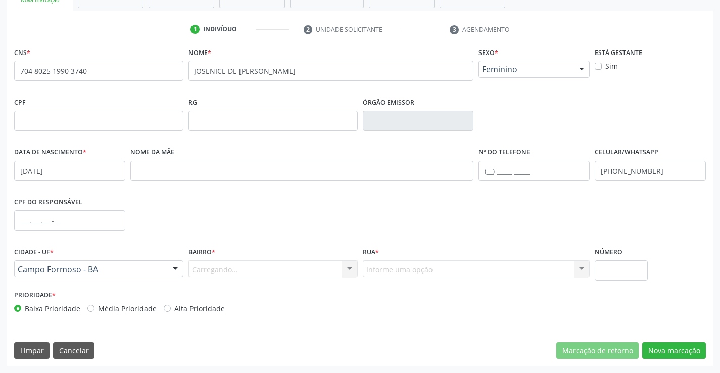
click at [256, 271] on div "Carregando... Nenhum resultado encontrado para: " " Nenhuma opção encontrada. D…" at bounding box center [272, 269] width 169 height 17
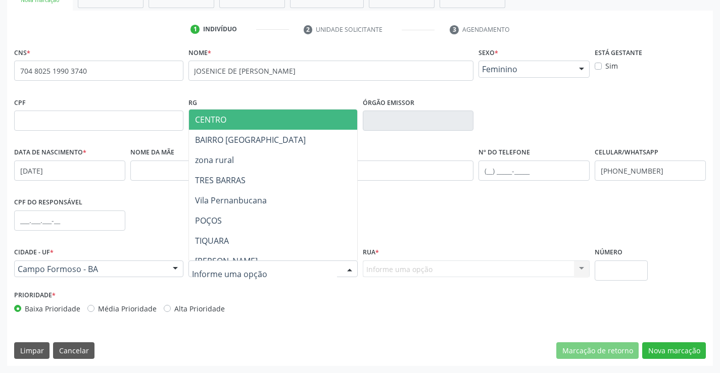
click at [269, 117] on span "CENTRO" at bounding box center [298, 120] width 218 height 20
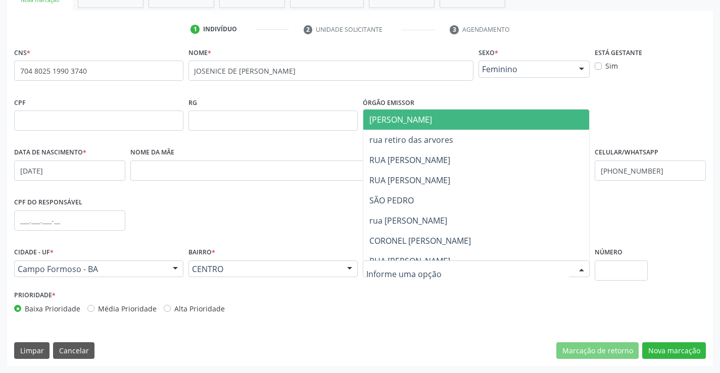
click at [467, 270] on div at bounding box center [476, 269] width 227 height 17
click at [474, 123] on span "[PERSON_NAME]" at bounding box center [485, 120] width 244 height 20
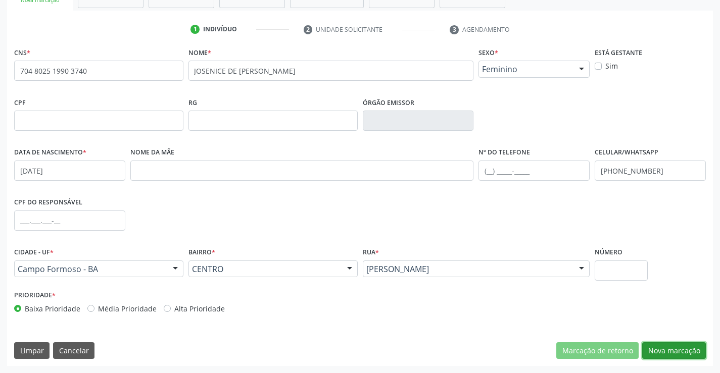
click at [660, 349] on button "Nova marcação" at bounding box center [674, 351] width 64 height 17
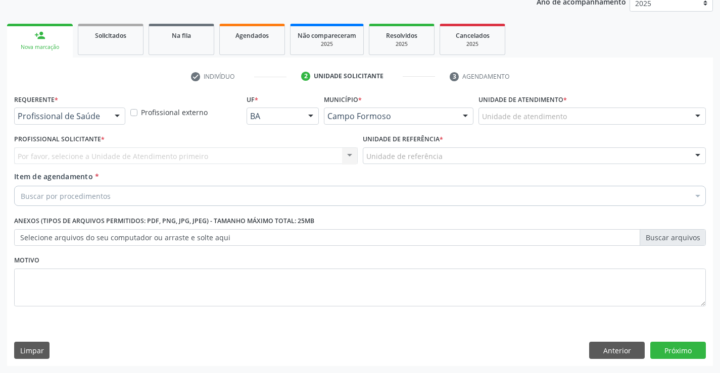
scroll to position [127, 0]
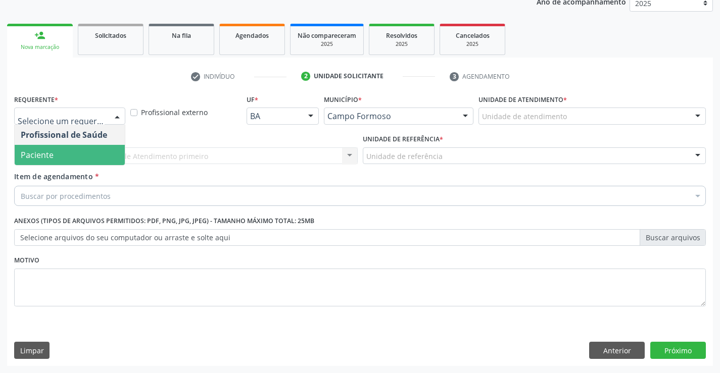
click at [70, 154] on span "Paciente" at bounding box center [70, 155] width 110 height 20
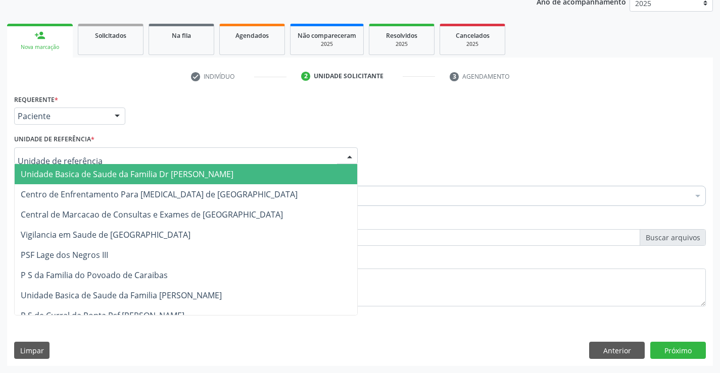
click at [97, 175] on span "Unidade Basica de Saude da Familia Dr [PERSON_NAME]" at bounding box center [127, 174] width 213 height 11
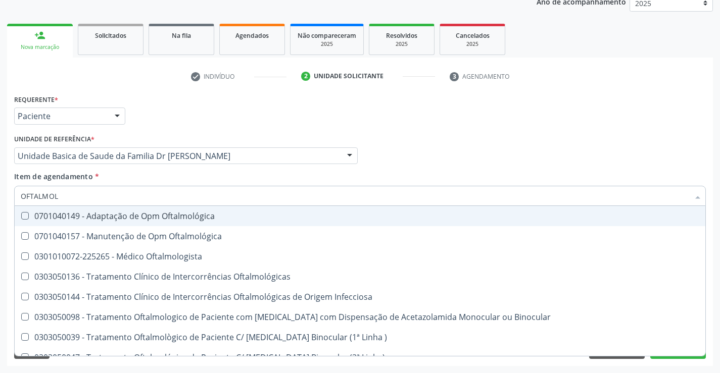
type input "OFTALMOLO"
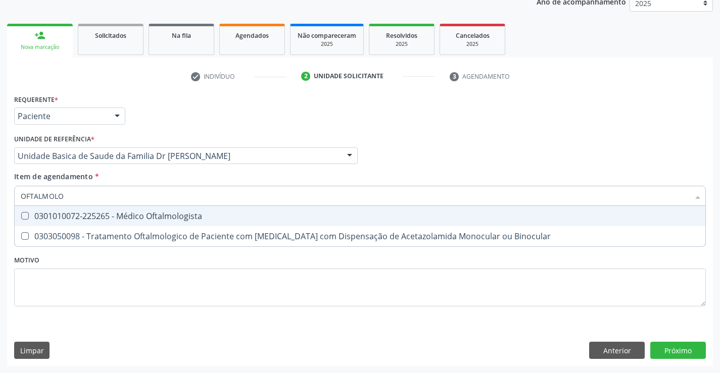
click at [122, 218] on div "0301010072-225265 - Médico Oftalmologista" at bounding box center [360, 216] width 679 height 8
checkbox Oftalmologista "true"
click at [684, 345] on div "Requerente * Paciente Profissional de Saúde Paciente Nenhum resultado encontrad…" at bounding box center [360, 229] width 706 height 274
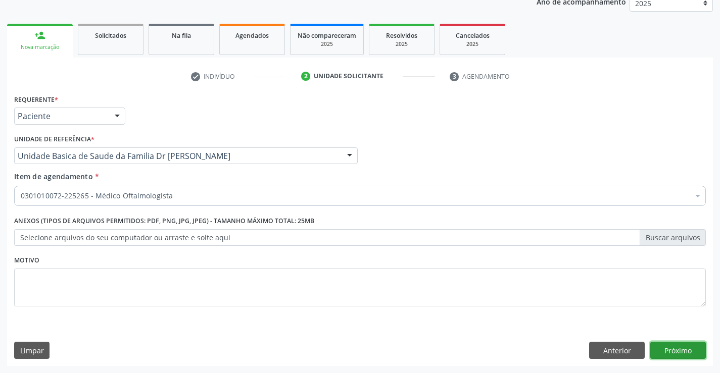
click at [684, 345] on button "Próximo" at bounding box center [678, 350] width 56 height 17
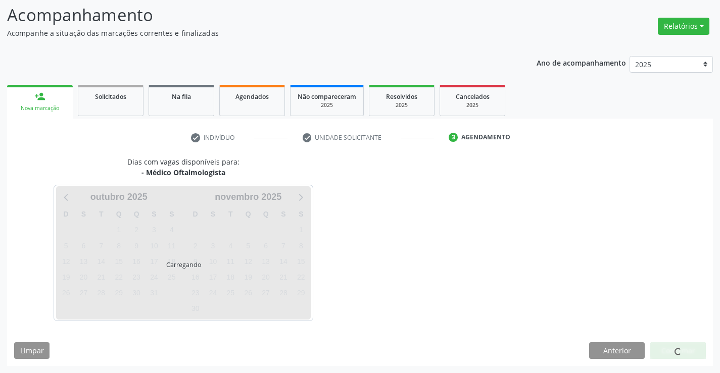
scroll to position [96, 0]
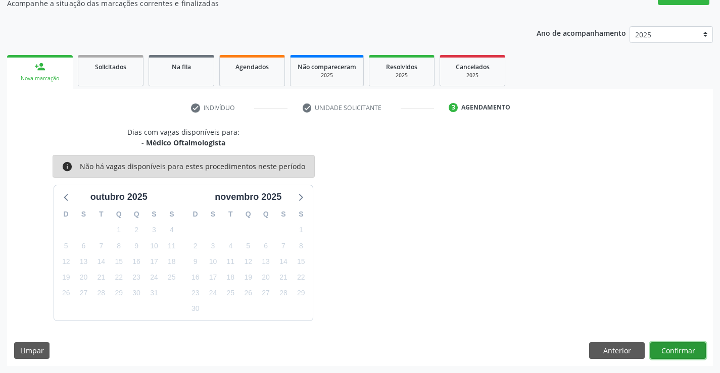
click at [684, 353] on button "Confirmar" at bounding box center [678, 351] width 56 height 17
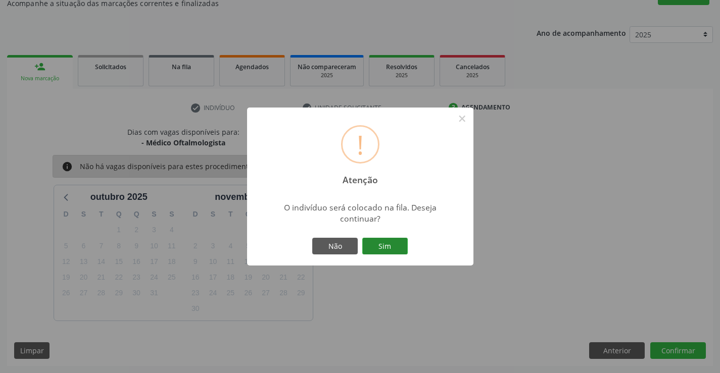
click at [387, 247] on button "Sim" at bounding box center [384, 246] width 45 height 17
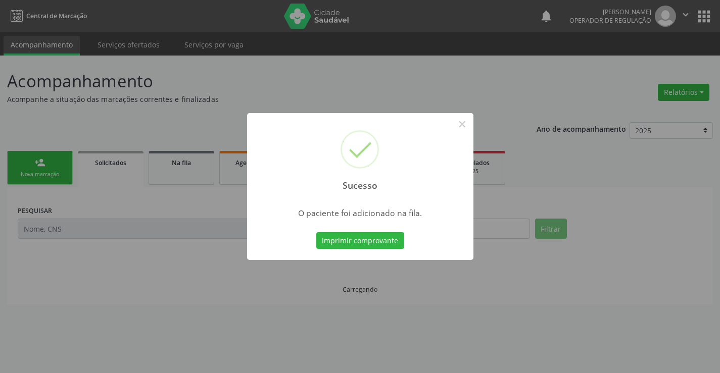
scroll to position [0, 0]
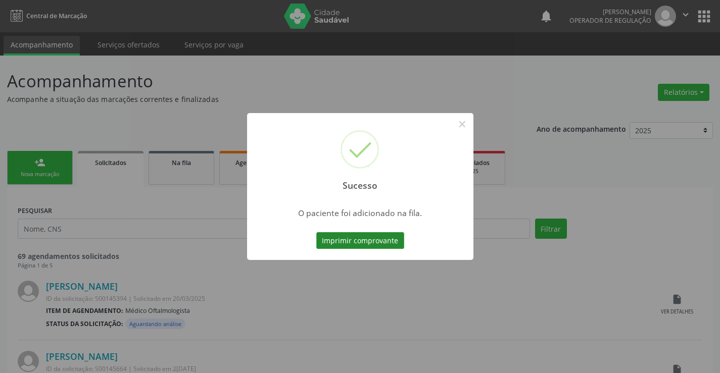
click at [385, 241] on button "Imprimir comprovante" at bounding box center [360, 240] width 88 height 17
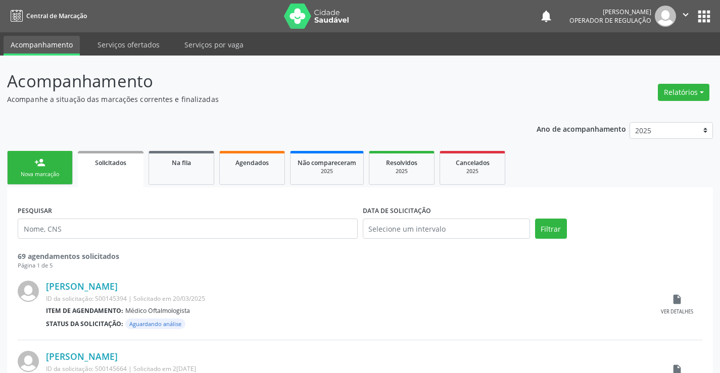
click at [47, 160] on link "person_add Nova marcação" at bounding box center [40, 168] width 66 height 34
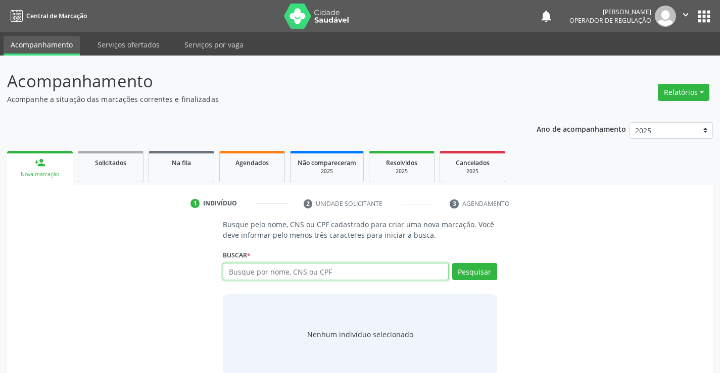
click at [327, 273] on input "text" at bounding box center [335, 271] width 225 height 17
click at [327, 274] on input "text" at bounding box center [335, 271] width 225 height 17
type input "709008846173617"
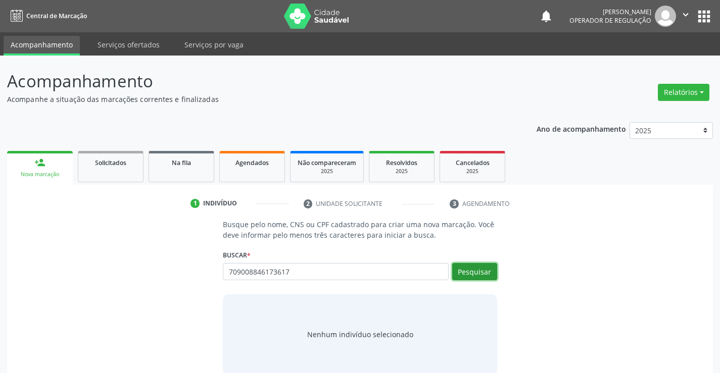
click at [473, 270] on button "Pesquisar" at bounding box center [474, 271] width 45 height 17
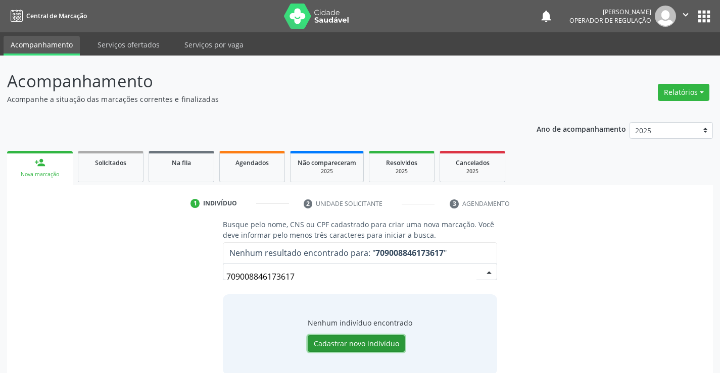
click at [358, 343] on button "Cadastrar novo indivíduo" at bounding box center [356, 344] width 97 height 17
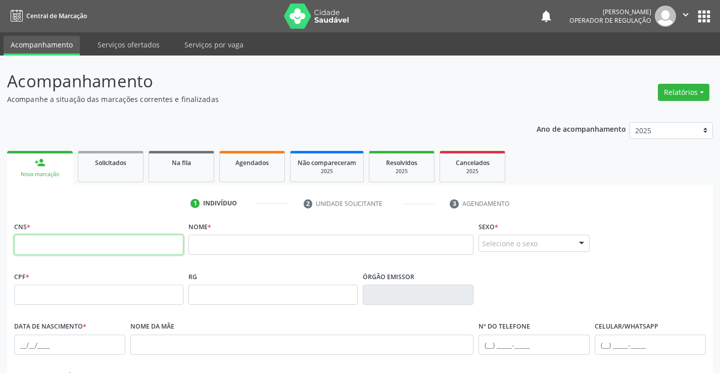
click at [58, 246] on input "text" at bounding box center [98, 245] width 169 height 20
type input "709 0088 4617 3617"
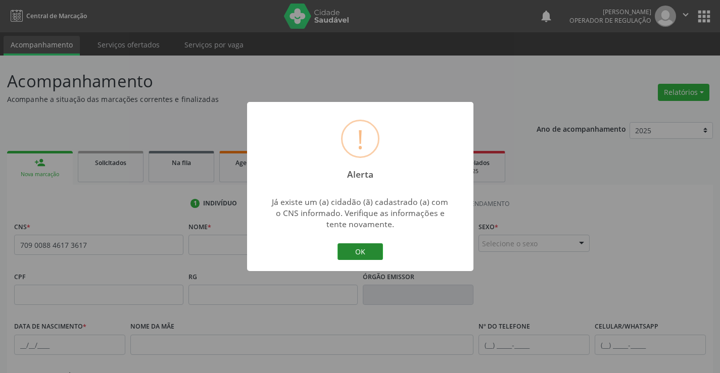
click at [354, 248] on button "OK" at bounding box center [360, 252] width 45 height 17
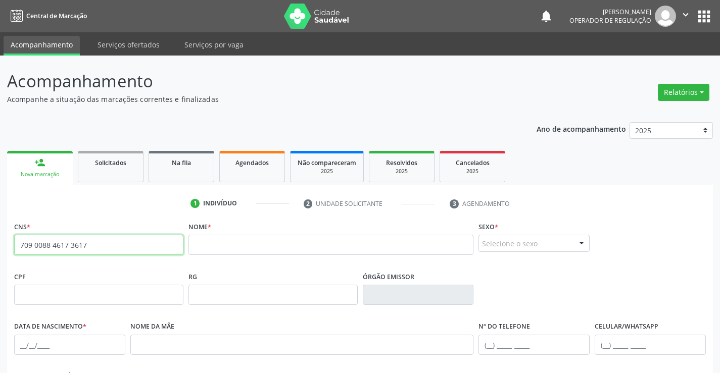
click at [18, 246] on input "709 0088 4617 3617" at bounding box center [98, 245] width 169 height 20
drag, startPoint x: 31, startPoint y: 246, endPoint x: 112, endPoint y: 252, distance: 81.6
click at [112, 252] on input "709 0088 4617 3617" at bounding box center [98, 245] width 169 height 20
